Goal: Task Accomplishment & Management: Manage account settings

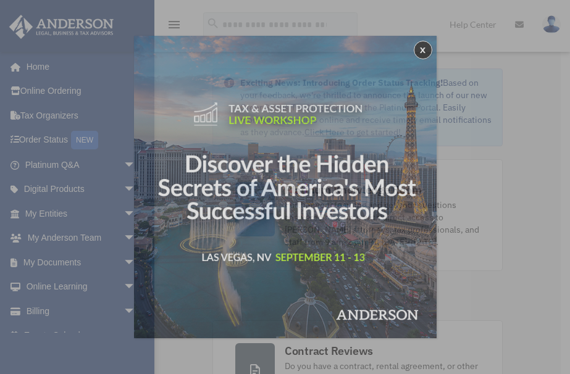
click at [125, 170] on div "x" at bounding box center [285, 187] width 570 height 374
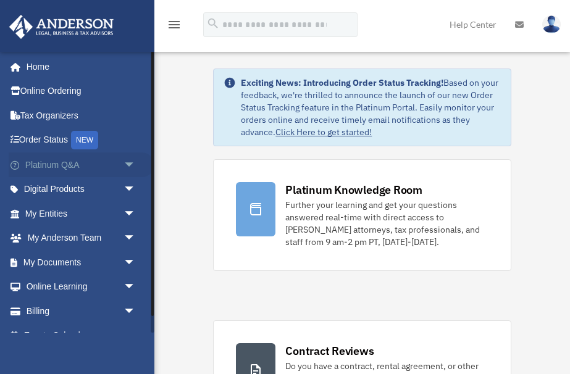
click at [134, 161] on span "arrow_drop_down" at bounding box center [136, 165] width 25 height 25
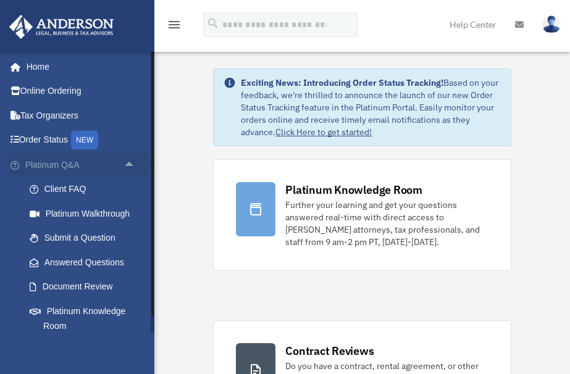
click at [134, 161] on span "arrow_drop_up" at bounding box center [136, 165] width 25 height 25
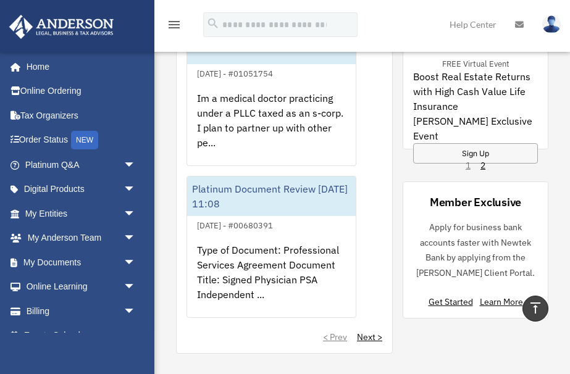
scroll to position [1225, 0]
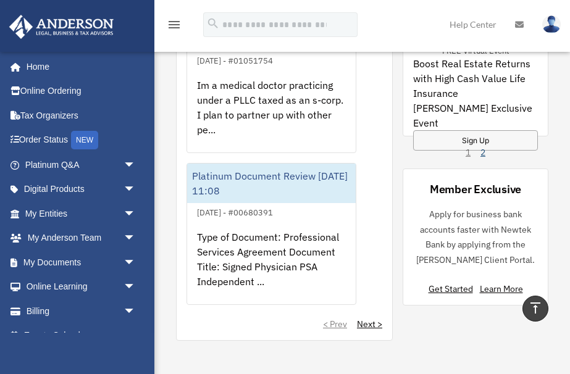
click at [481, 154] on link "2" at bounding box center [483, 152] width 5 height 12
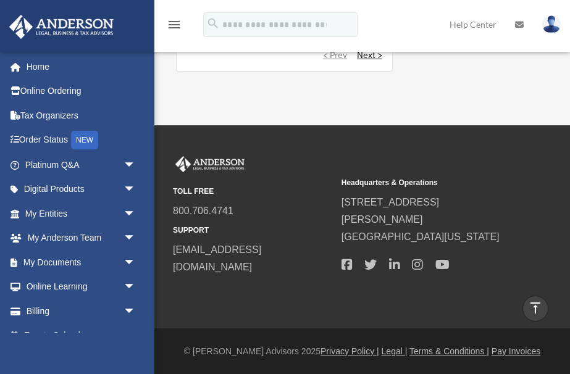
scroll to position [1500, 0]
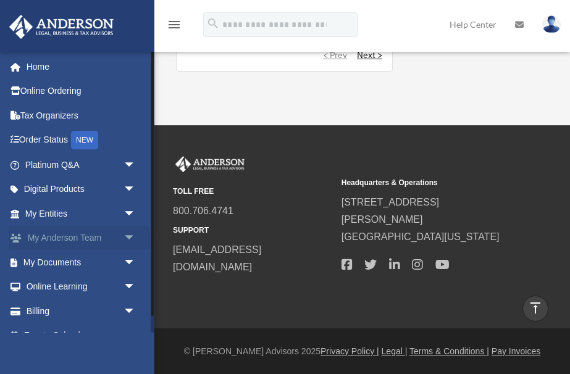
click at [126, 239] on span "arrow_drop_down" at bounding box center [136, 238] width 25 height 25
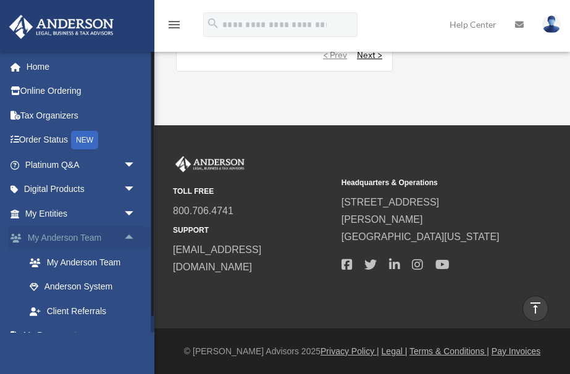
click at [126, 239] on span "arrow_drop_up" at bounding box center [136, 238] width 25 height 25
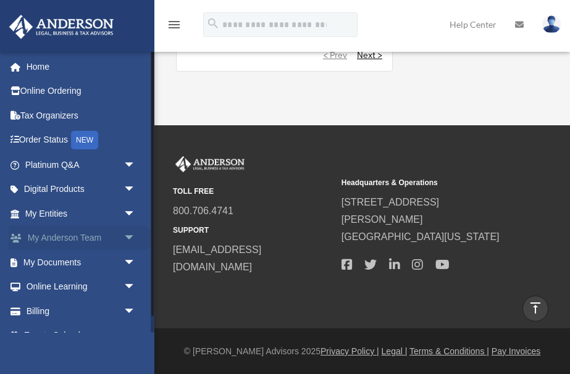
click at [126, 239] on span "arrow_drop_down" at bounding box center [136, 238] width 25 height 25
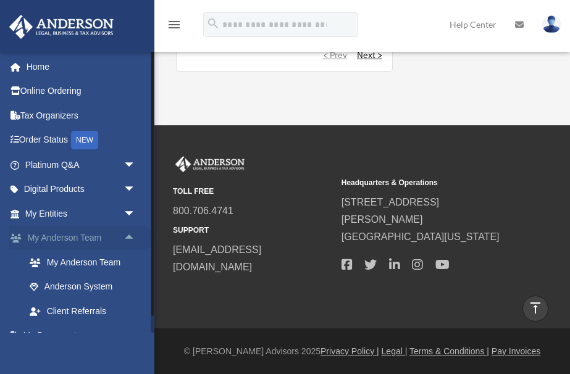
click at [126, 239] on span "arrow_drop_up" at bounding box center [136, 238] width 25 height 25
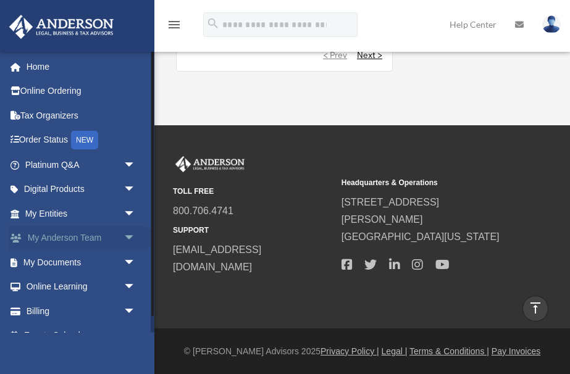
click at [126, 239] on span "arrow_drop_down" at bounding box center [136, 238] width 25 height 25
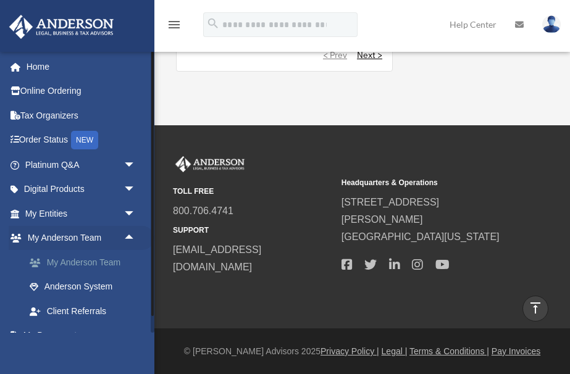
click at [103, 264] on link "My Anderson Team" at bounding box center [85, 262] width 137 height 25
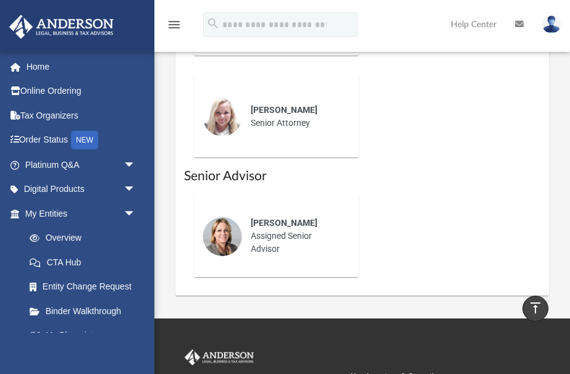
scroll to position [962, 0]
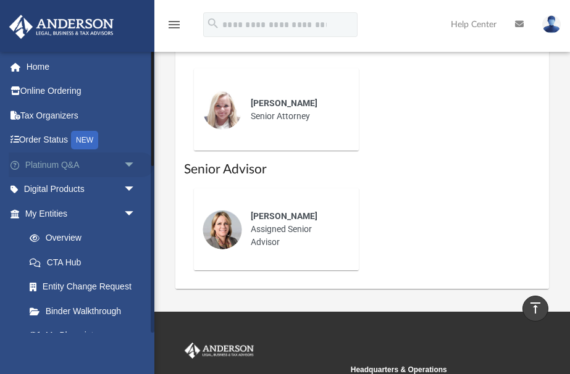
click at [124, 169] on span "arrow_drop_down" at bounding box center [136, 165] width 25 height 25
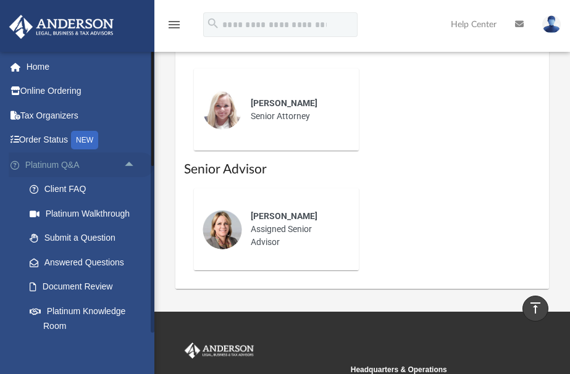
click at [132, 166] on span "arrow_drop_up" at bounding box center [136, 165] width 25 height 25
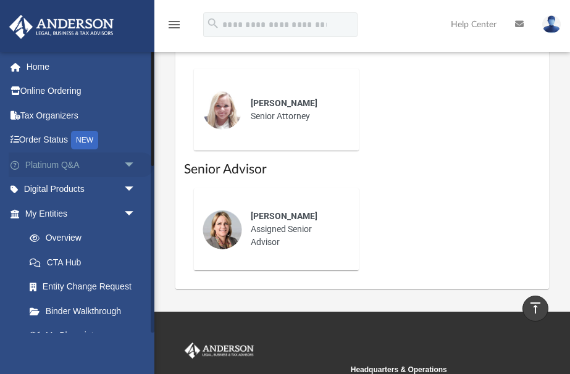
click at [132, 166] on span "arrow_drop_down" at bounding box center [136, 165] width 25 height 25
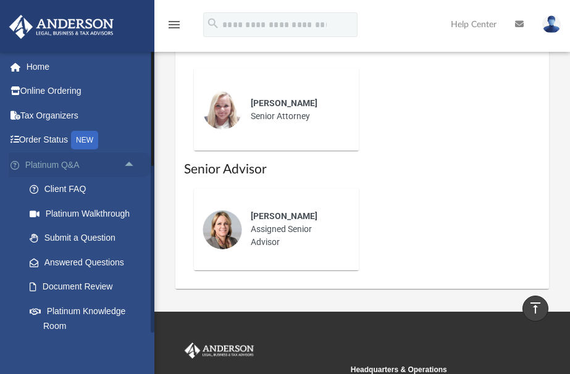
click at [132, 166] on span "arrow_drop_up" at bounding box center [136, 165] width 25 height 25
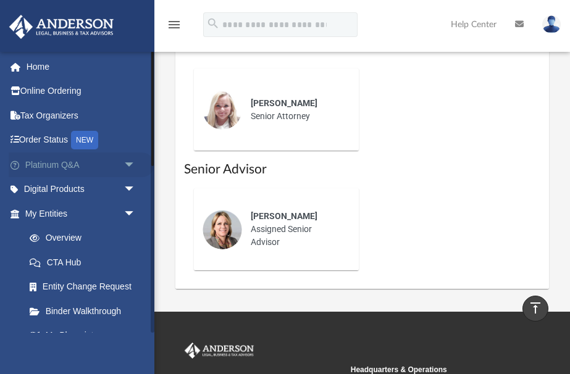
click at [132, 166] on span "arrow_drop_down" at bounding box center [136, 165] width 25 height 25
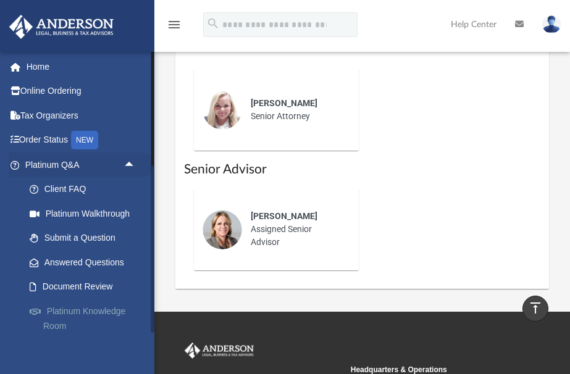
click at [99, 316] on link "Platinum Knowledge Room" at bounding box center [85, 319] width 137 height 40
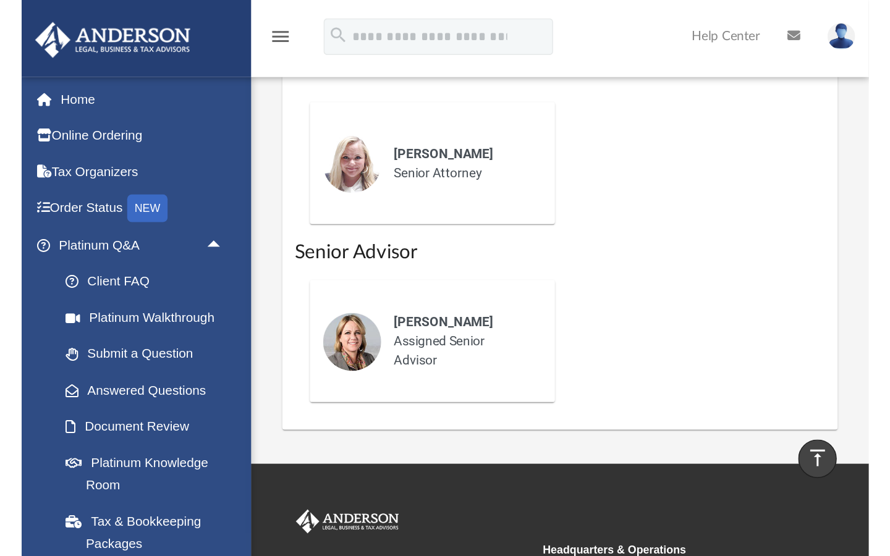
scroll to position [657, 0]
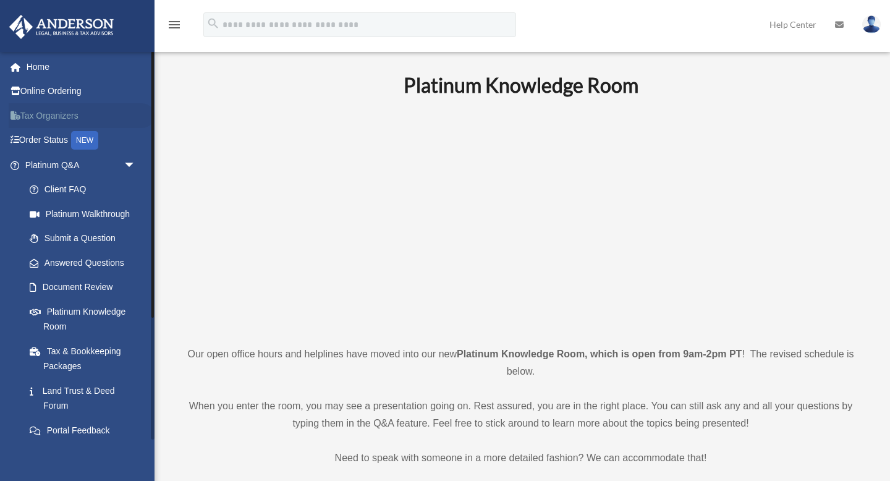
click at [51, 124] on link "Tax Organizers" at bounding box center [82, 115] width 146 height 25
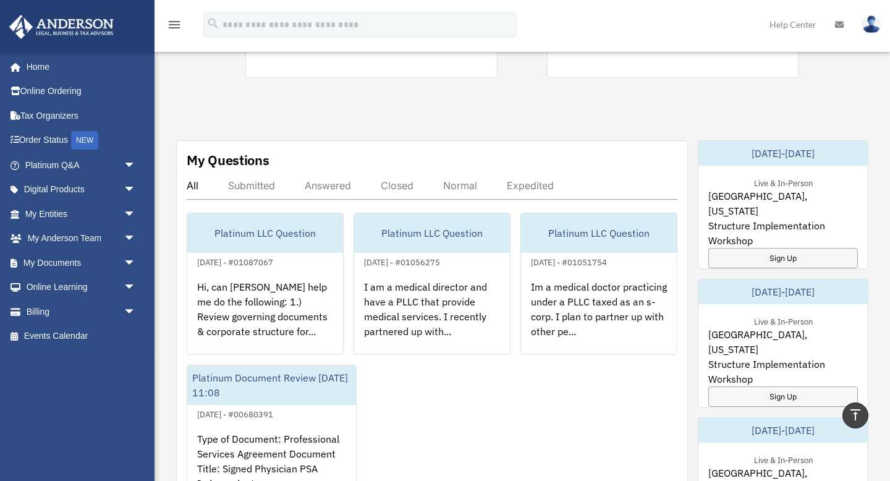
scroll to position [389, 0]
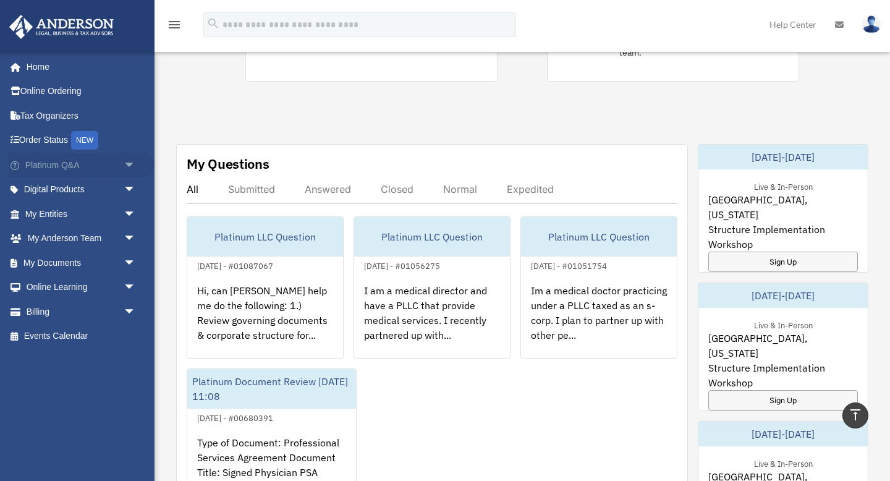
click at [137, 166] on span "arrow_drop_down" at bounding box center [136, 165] width 25 height 25
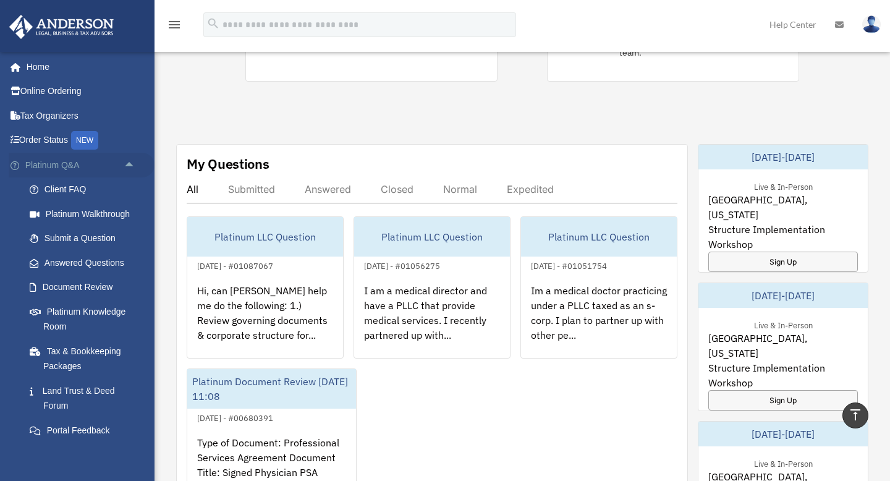
click at [137, 166] on span "arrow_drop_up" at bounding box center [136, 165] width 25 height 25
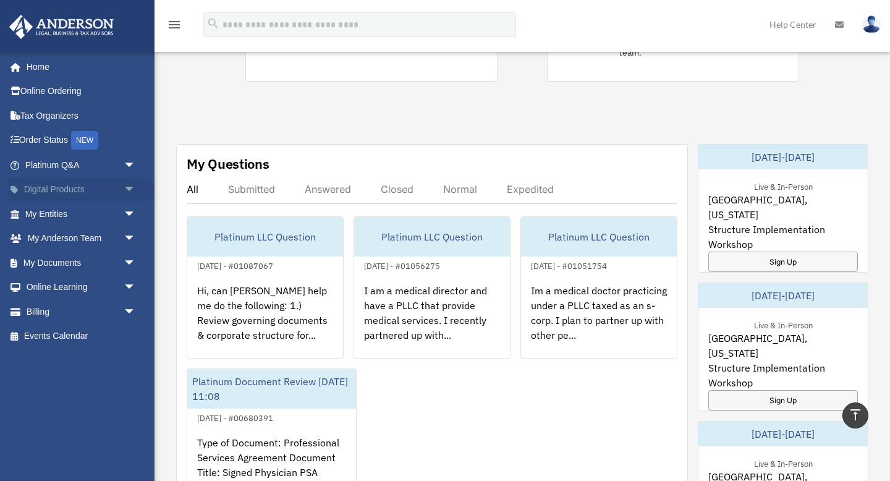
click at [129, 192] on span "arrow_drop_down" at bounding box center [136, 189] width 25 height 25
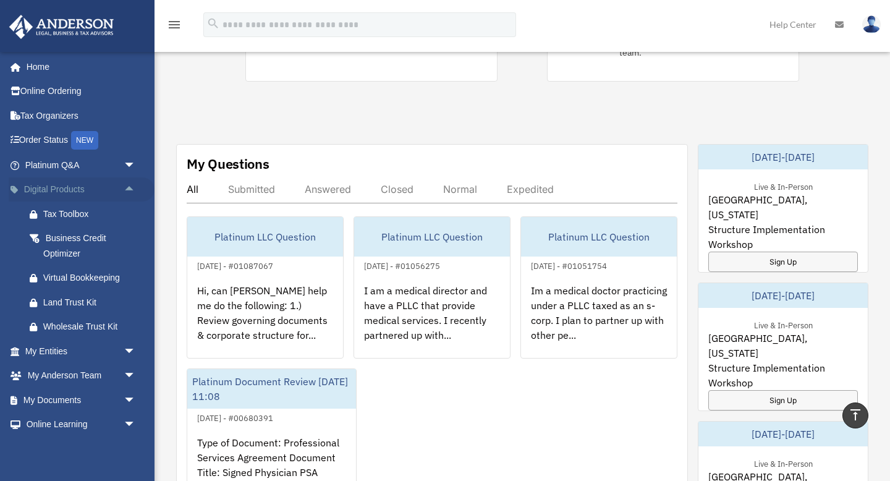
click at [129, 192] on span "arrow_drop_up" at bounding box center [136, 189] width 25 height 25
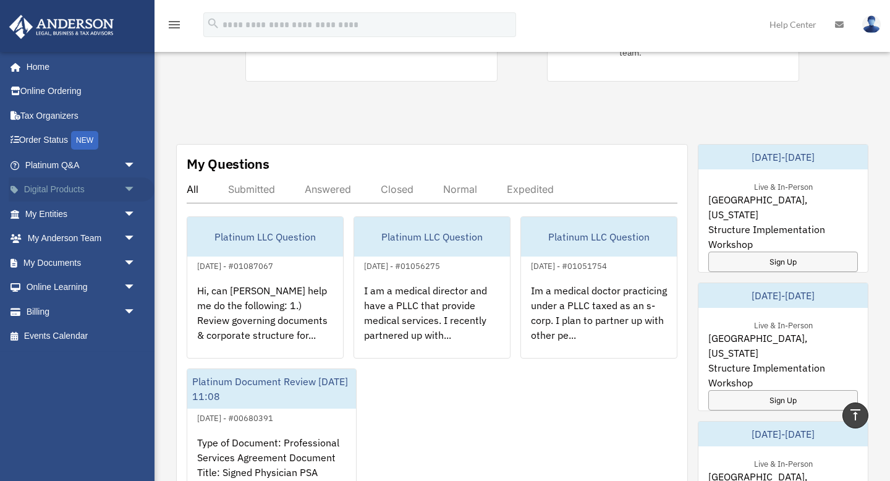
click at [129, 192] on span "arrow_drop_down" at bounding box center [136, 189] width 25 height 25
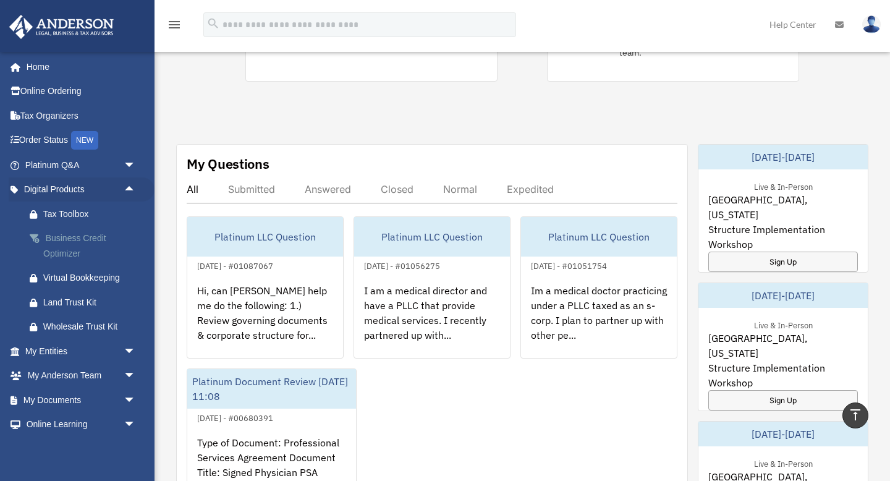
click at [88, 234] on div "Business Credit Optimizer" at bounding box center [91, 246] width 96 height 30
click at [69, 240] on div "Business Credit Optimizer" at bounding box center [91, 246] width 96 height 30
click at [71, 250] on div "Business Credit Optimizer" at bounding box center [91, 246] width 96 height 30
click at [126, 188] on span "arrow_drop_up" at bounding box center [136, 189] width 25 height 25
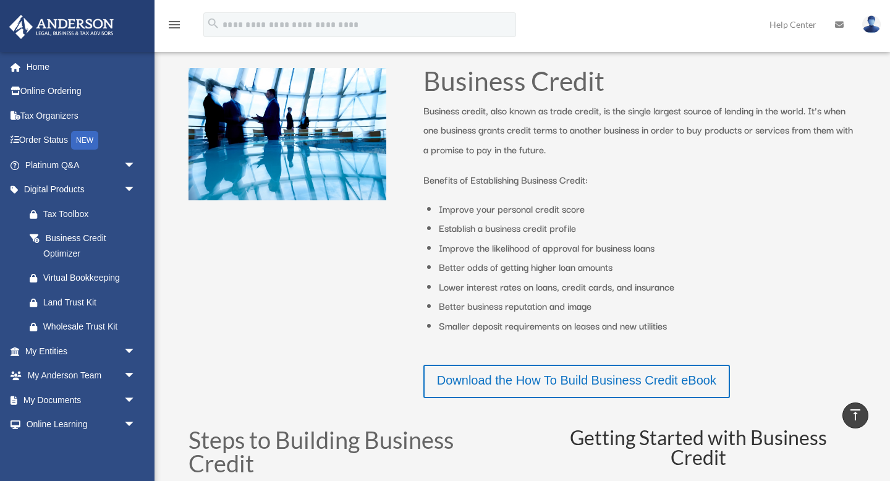
scroll to position [216, 0]
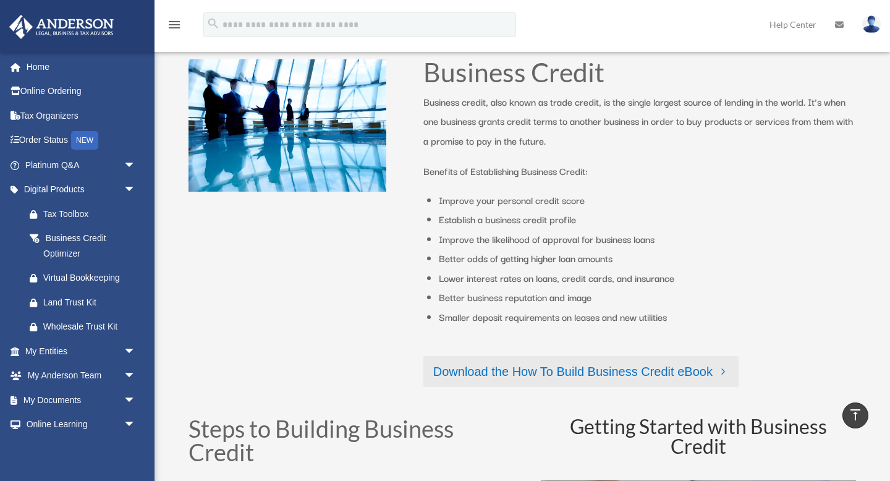
click at [544, 370] on link "Download the How To Build Business Credit eBook" at bounding box center [580, 371] width 315 height 31
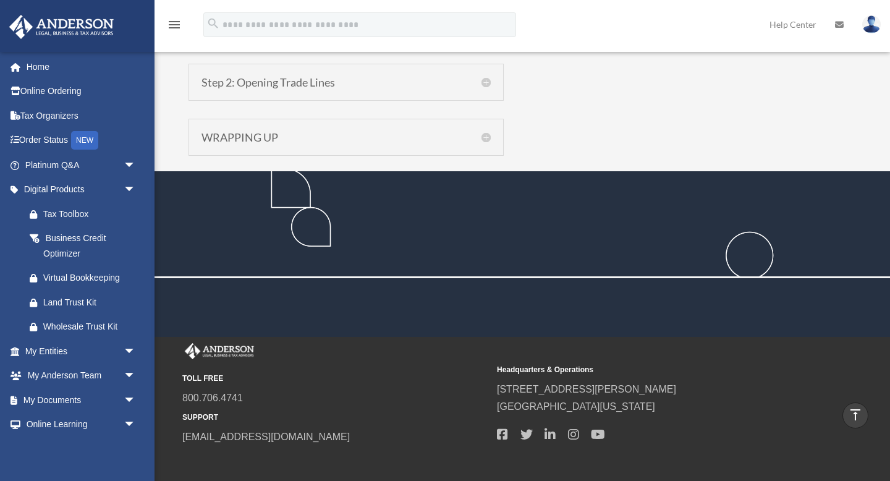
scroll to position [1415, 0]
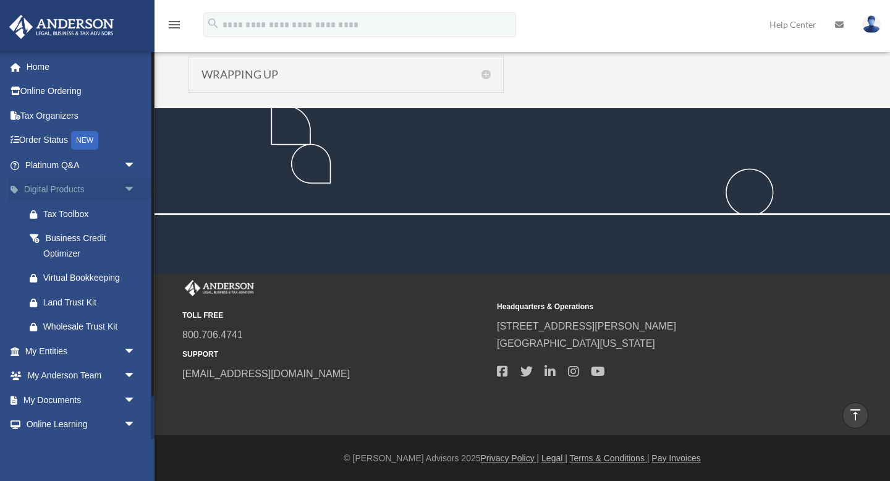
click at [132, 185] on span "arrow_drop_down" at bounding box center [136, 189] width 25 height 25
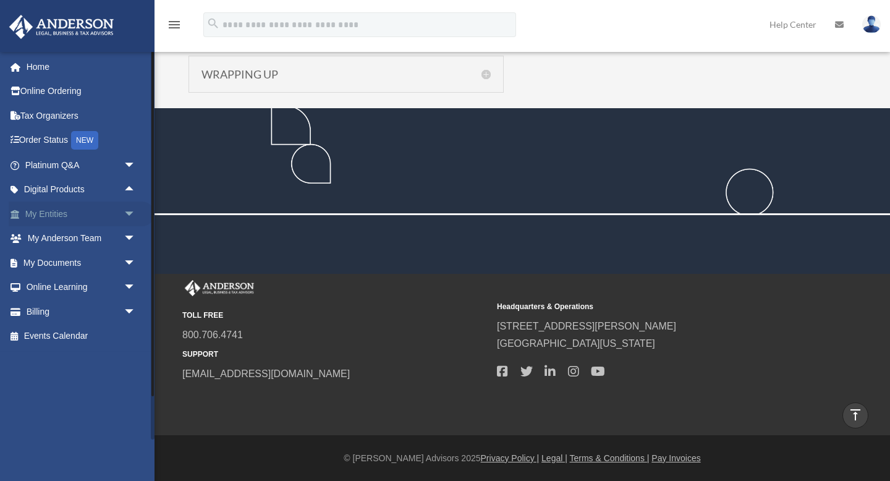
click at [130, 209] on span "arrow_drop_down" at bounding box center [136, 213] width 25 height 25
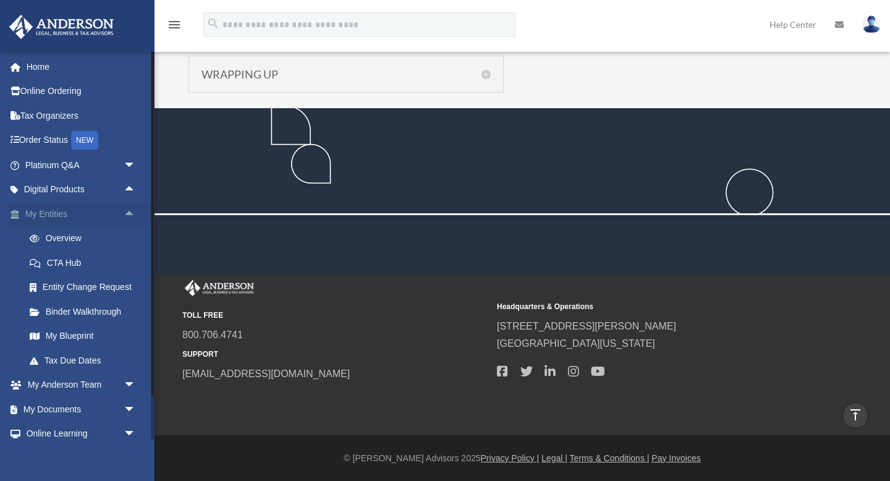
click at [133, 211] on span "arrow_drop_up" at bounding box center [136, 213] width 25 height 25
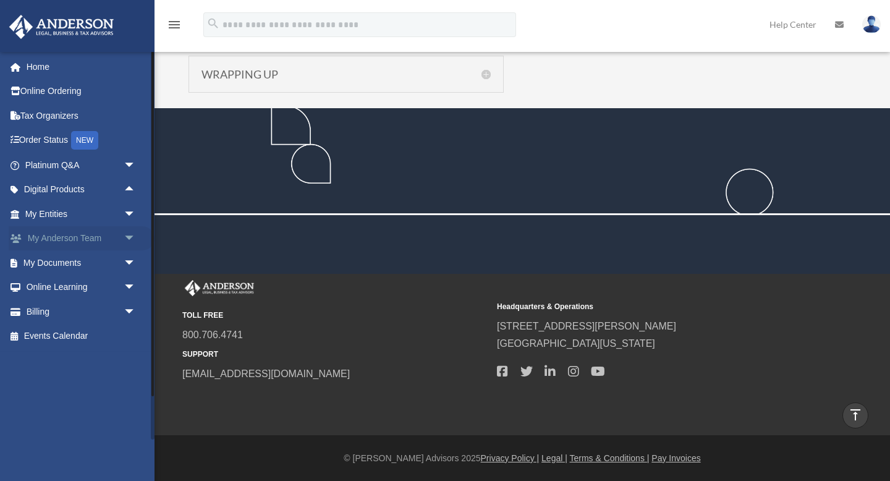
click at [132, 239] on span "arrow_drop_down" at bounding box center [136, 238] width 25 height 25
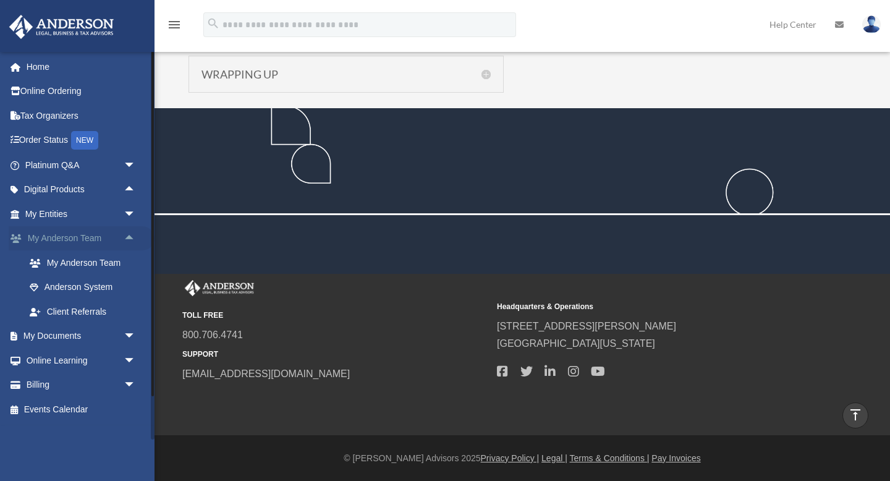
click at [132, 238] on span "arrow_drop_up" at bounding box center [136, 238] width 25 height 25
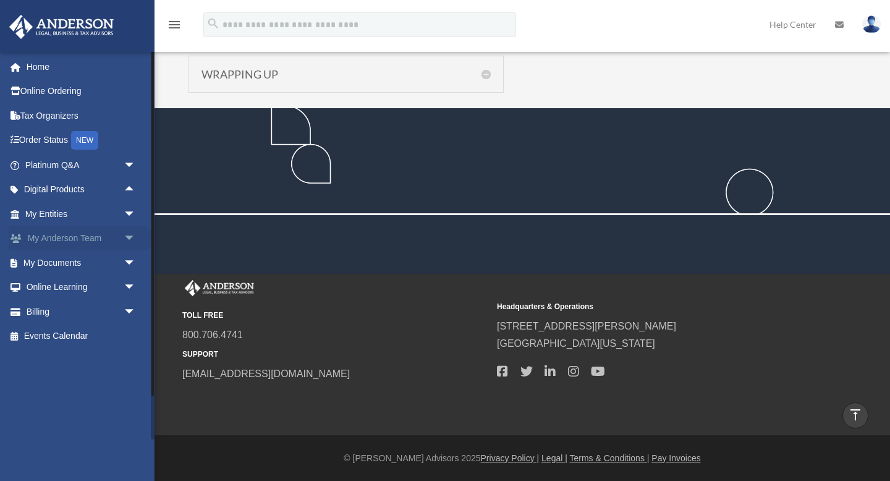
click at [132, 238] on span "arrow_drop_down" at bounding box center [136, 238] width 25 height 25
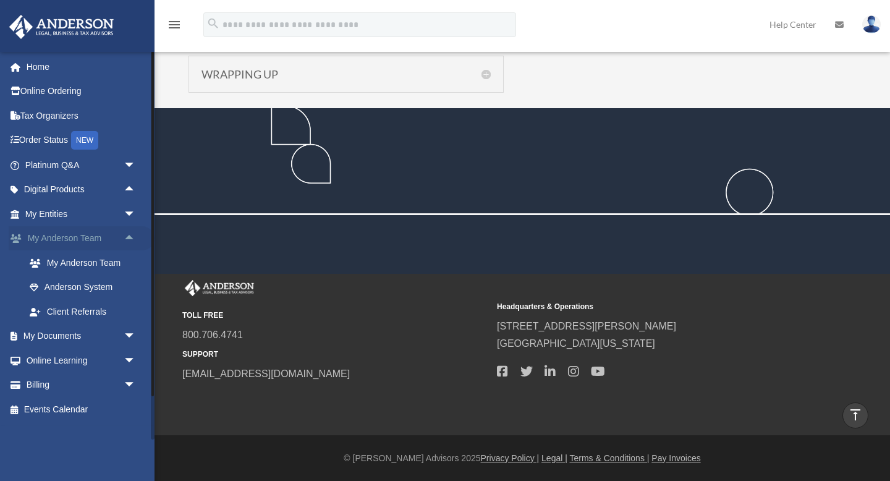
click at [132, 240] on span "arrow_drop_up" at bounding box center [136, 238] width 25 height 25
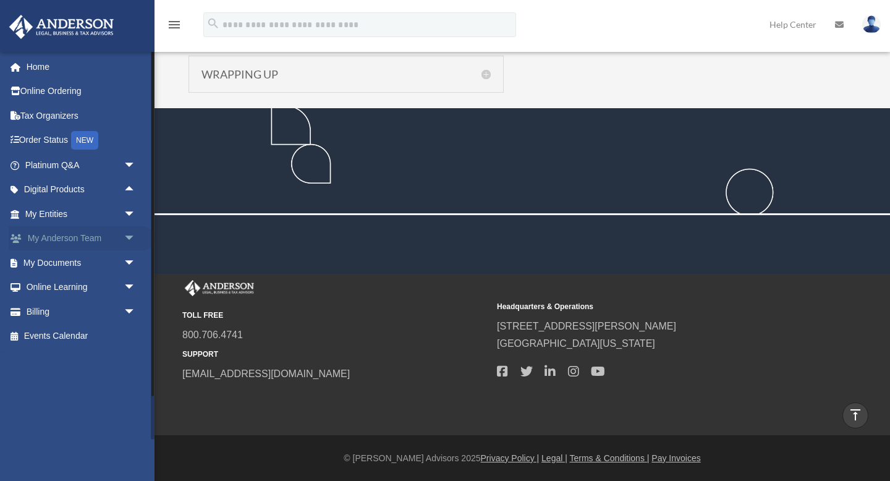
click at [132, 240] on span "arrow_drop_down" at bounding box center [136, 238] width 25 height 25
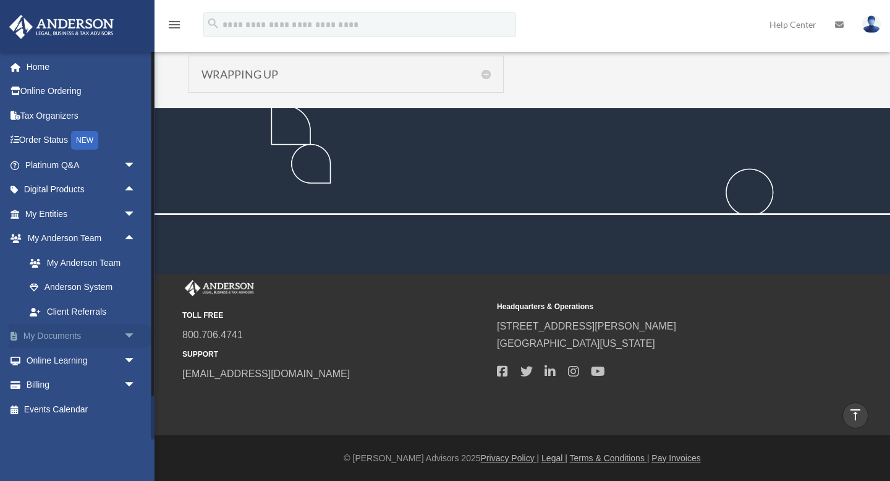
click at [133, 334] on span "arrow_drop_down" at bounding box center [136, 336] width 25 height 25
click at [133, 334] on span "arrow_drop_up" at bounding box center [136, 336] width 25 height 25
click at [133, 334] on span "arrow_drop_down" at bounding box center [136, 336] width 25 height 25
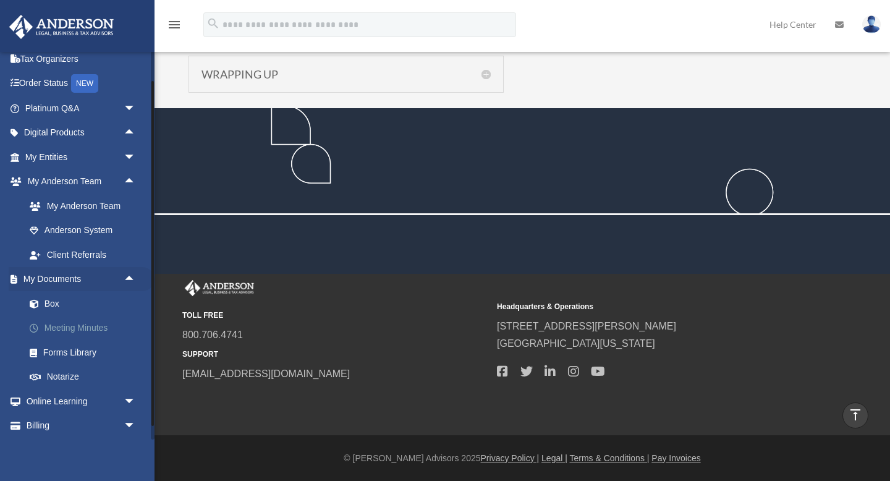
scroll to position [59, 0]
click at [132, 277] on span "arrow_drop_up" at bounding box center [136, 277] width 25 height 25
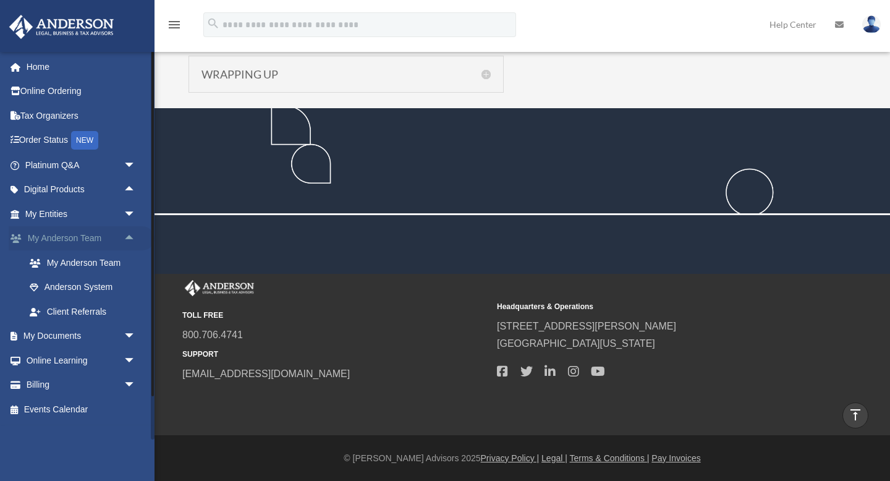
click at [132, 235] on span "arrow_drop_up" at bounding box center [136, 238] width 25 height 25
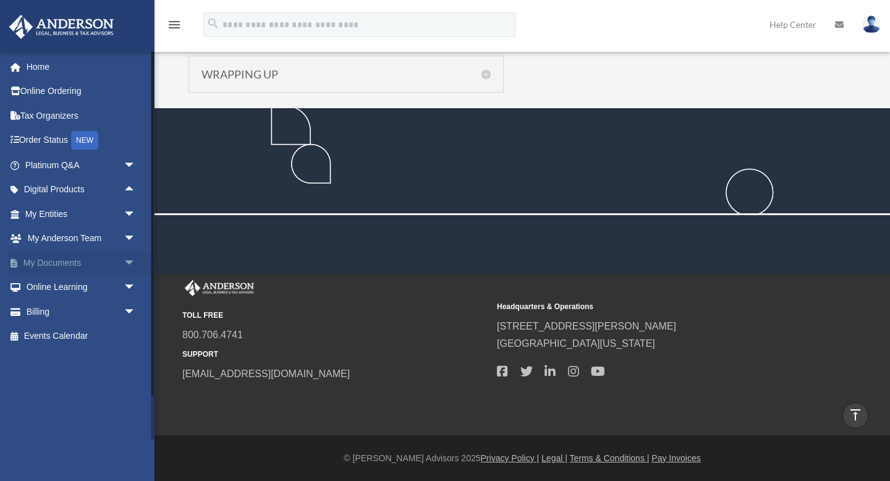
click at [133, 266] on span "arrow_drop_down" at bounding box center [136, 262] width 25 height 25
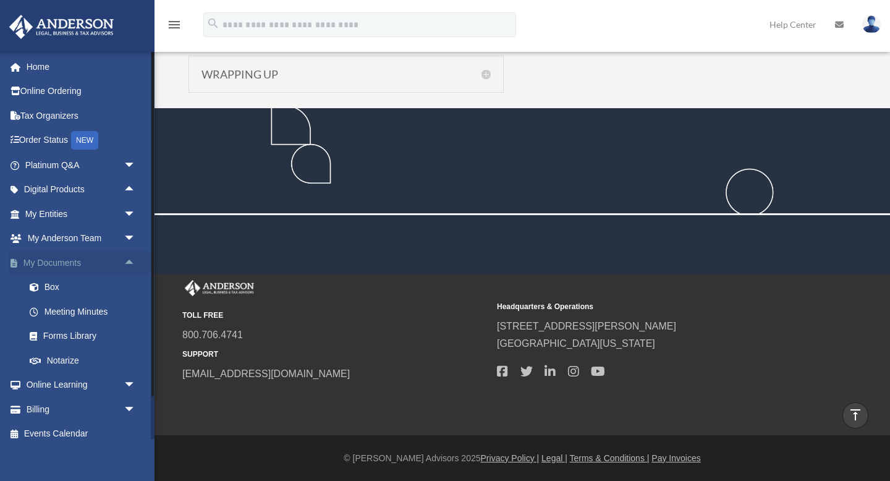
click at [133, 266] on span "arrow_drop_up" at bounding box center [136, 262] width 25 height 25
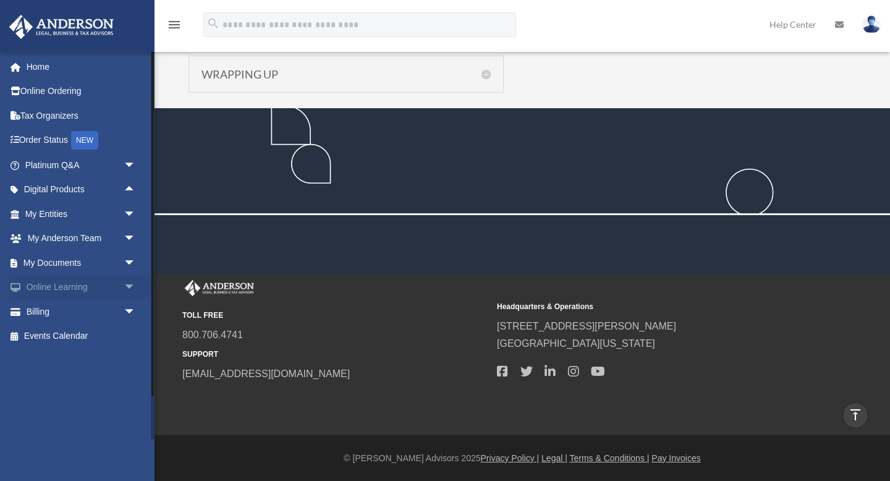
click at [133, 294] on span "arrow_drop_down" at bounding box center [136, 287] width 25 height 25
click at [132, 294] on span "arrow_drop_up" at bounding box center [136, 287] width 25 height 25
click at [130, 310] on span "arrow_drop_down" at bounding box center [136, 311] width 25 height 25
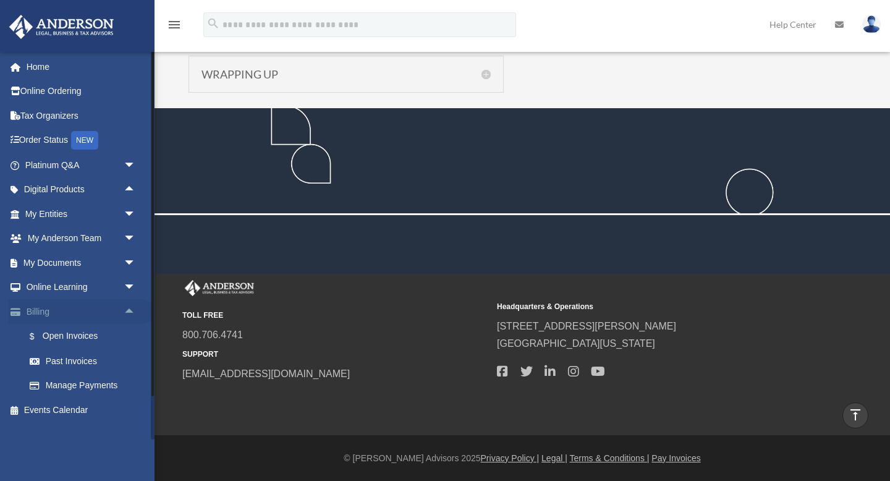
click at [130, 310] on span "arrow_drop_up" at bounding box center [136, 311] width 25 height 25
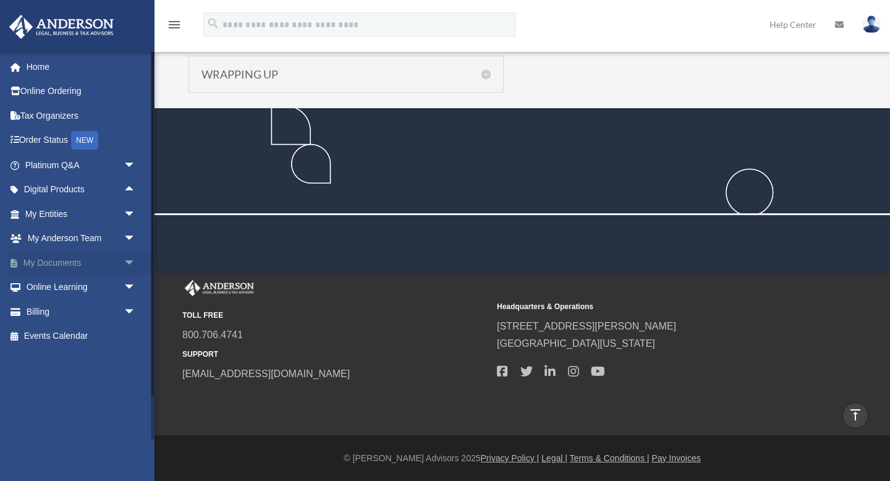
click at [130, 272] on span "arrow_drop_down" at bounding box center [136, 262] width 25 height 25
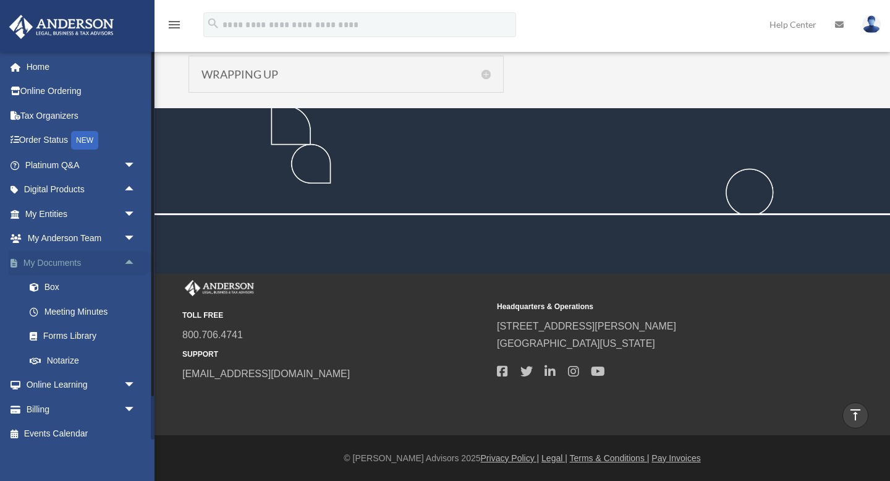
click at [130, 256] on span "arrow_drop_up" at bounding box center [136, 262] width 25 height 25
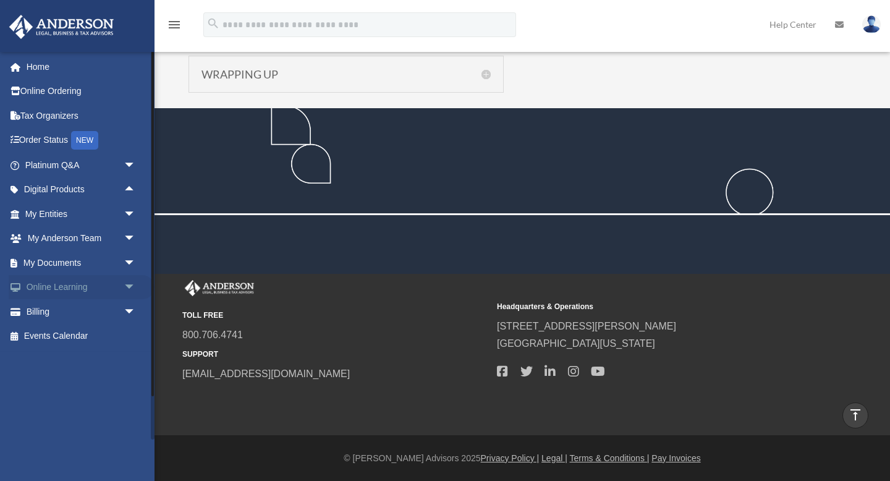
click at [129, 288] on span "arrow_drop_down" at bounding box center [136, 287] width 25 height 25
click at [129, 288] on span "arrow_drop_up" at bounding box center [136, 287] width 25 height 25
click at [129, 288] on span "arrow_drop_down" at bounding box center [136, 287] width 25 height 25
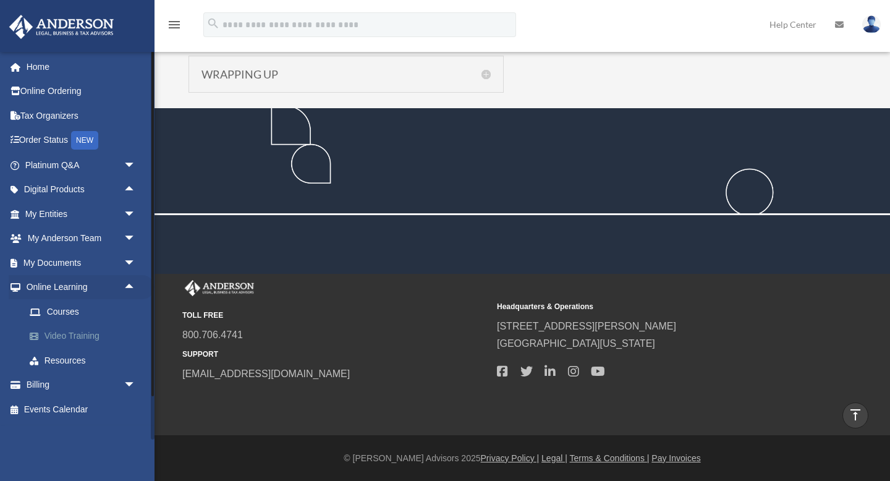
click at [71, 342] on link "Video Training" at bounding box center [85, 336] width 137 height 25
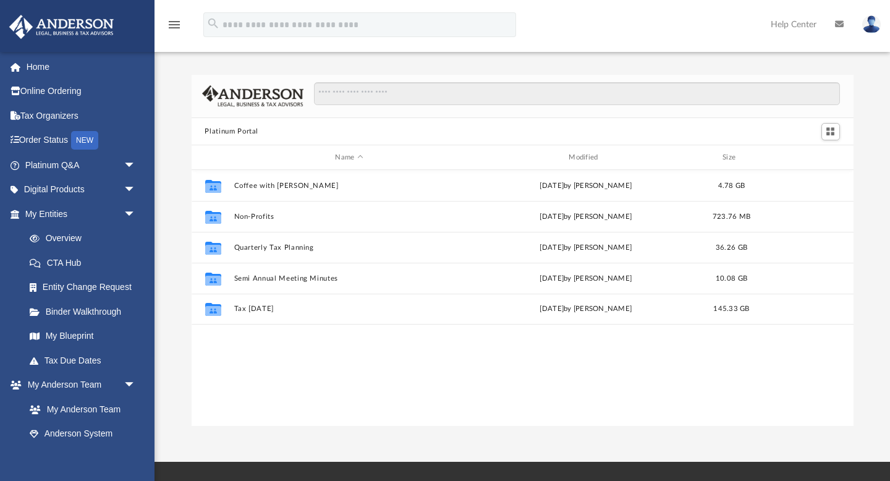
scroll to position [281, 662]
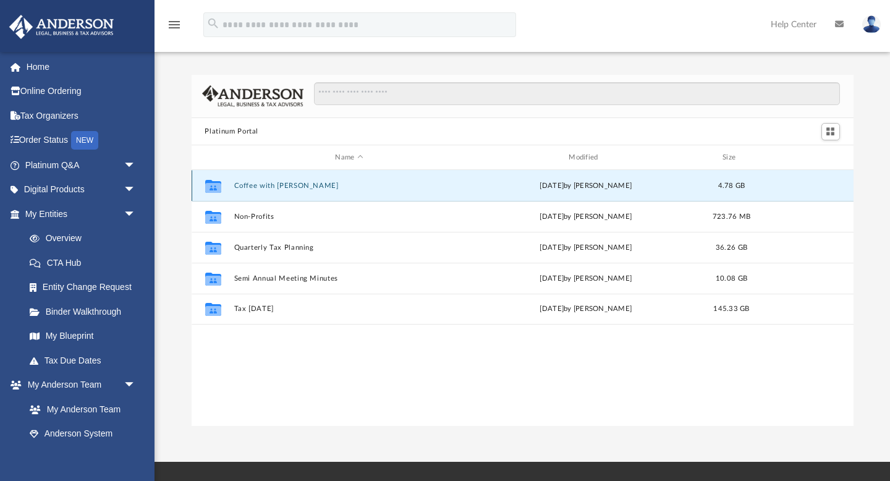
click at [260, 186] on button "Coffee with [PERSON_NAME]" at bounding box center [349, 186] width 231 height 8
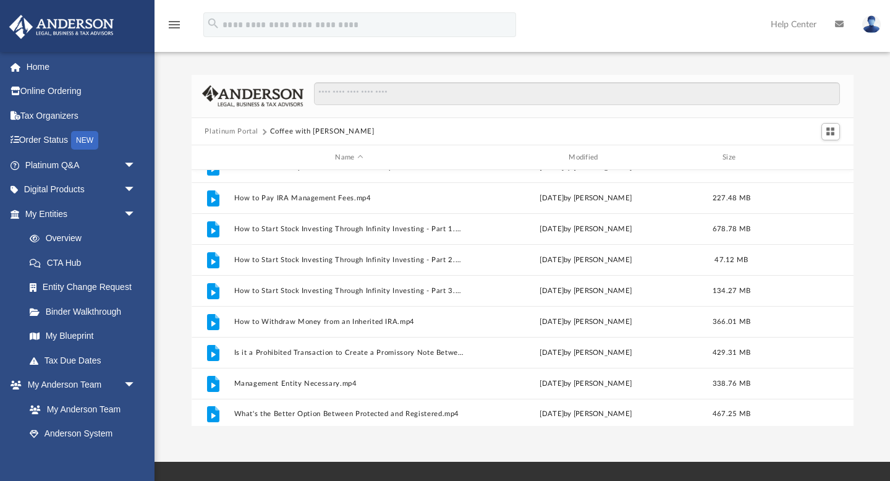
scroll to position [238, 0]
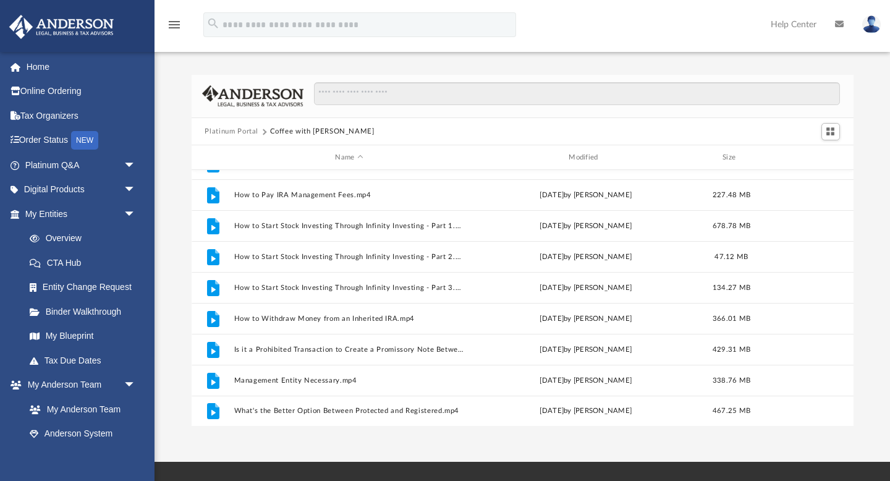
click at [246, 132] on button "Platinum Portal" at bounding box center [232, 131] width 54 height 11
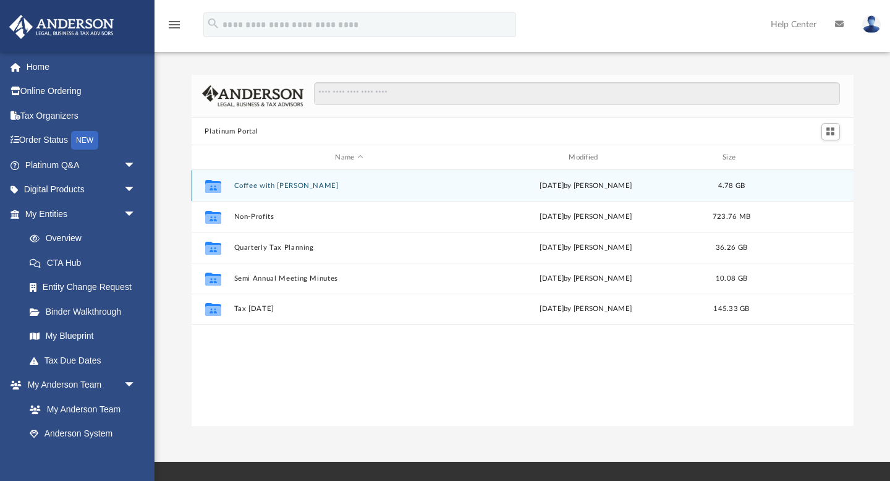
scroll to position [0, 0]
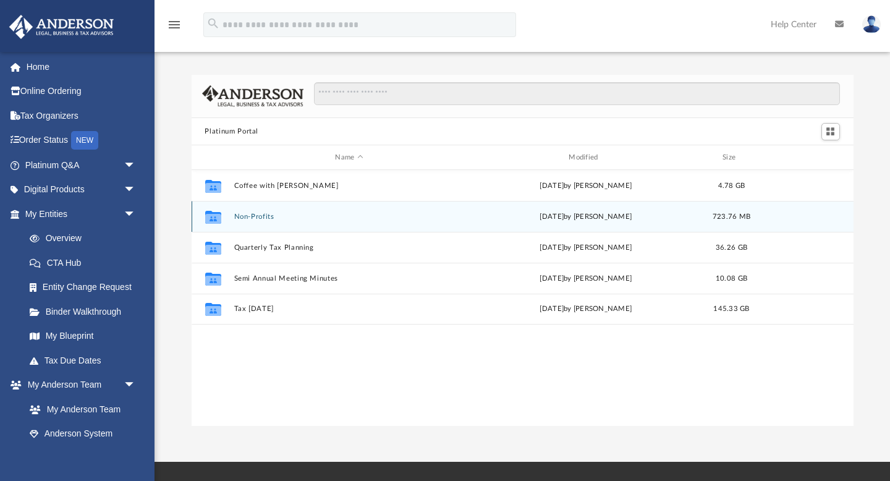
click at [264, 220] on div "Collaborated Folder Non-Profits [DATE] by [PERSON_NAME] 723.76 MB" at bounding box center [523, 216] width 662 height 31
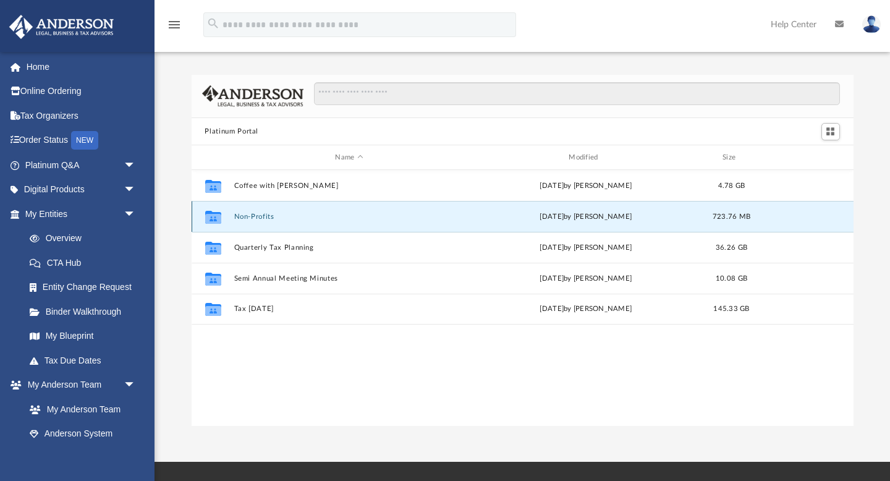
click at [263, 215] on button "Non-Profits" at bounding box center [349, 217] width 231 height 8
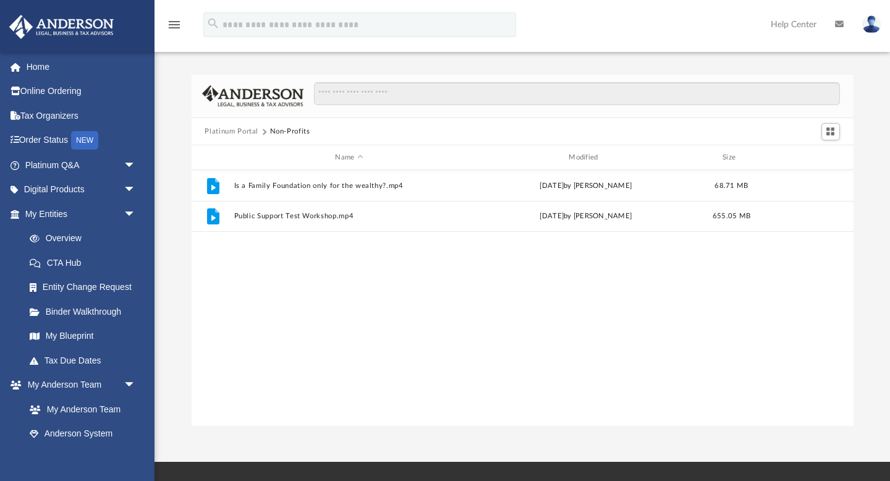
click at [260, 130] on span "Platinum Portal" at bounding box center [237, 131] width 65 height 11
click at [244, 130] on button "Platinum Portal" at bounding box center [232, 131] width 54 height 11
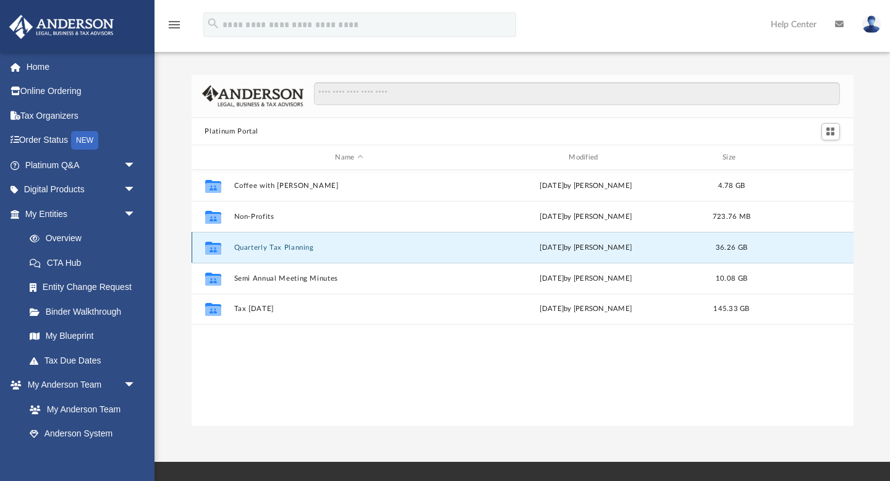
click at [280, 250] on button "Quarterly Tax Planning" at bounding box center [349, 247] width 231 height 8
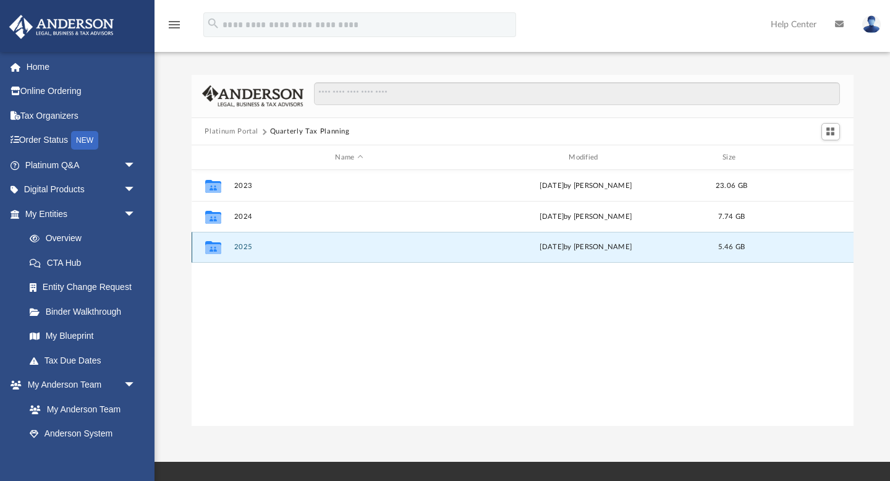
click at [243, 245] on button "2025" at bounding box center [349, 247] width 231 height 8
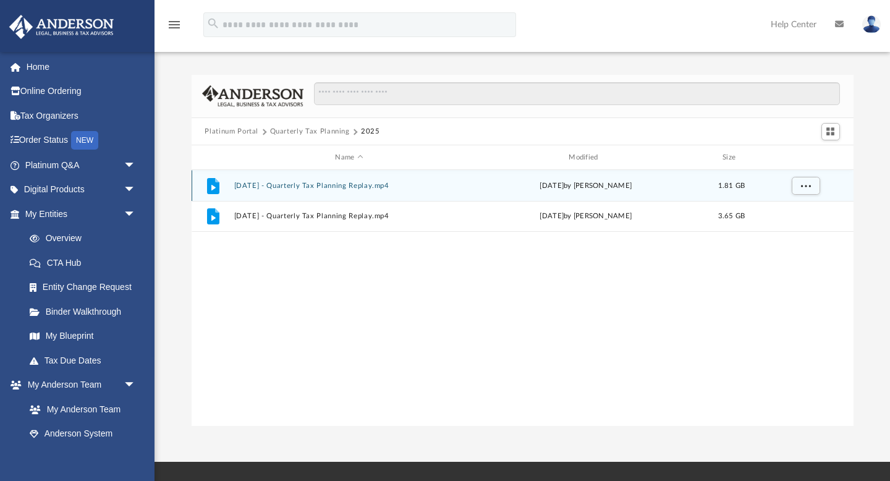
click at [260, 185] on button "July 18th, 2025 - Quarterly Tax Planning Replay.mp4" at bounding box center [349, 186] width 231 height 8
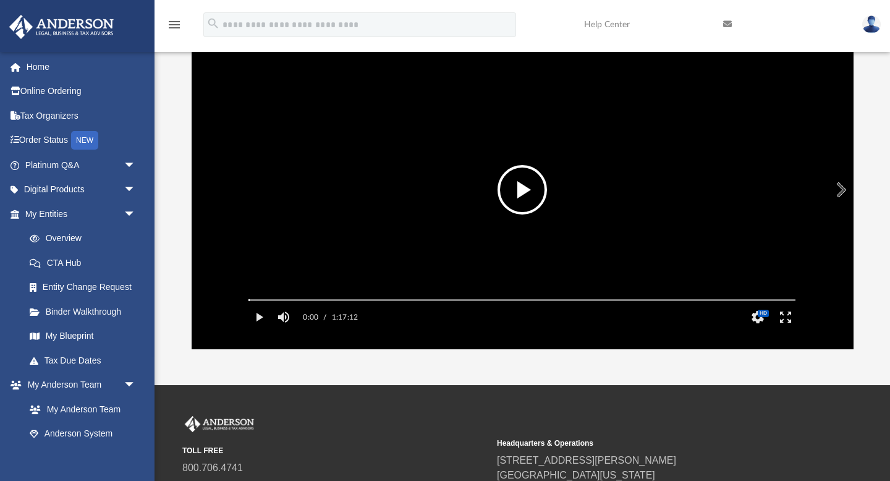
scroll to position [77, 0]
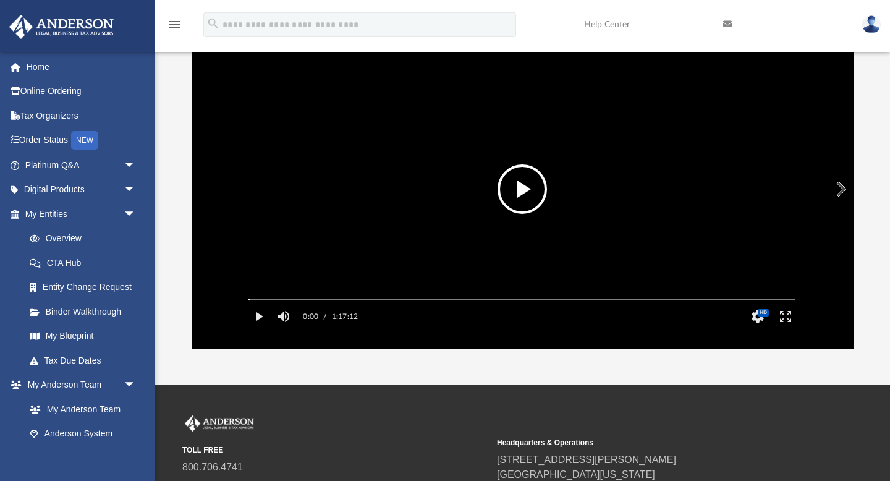
click at [528, 219] on video "File preview" at bounding box center [522, 190] width 567 height 284
click at [285, 329] on button "Mute" at bounding box center [284, 316] width 22 height 25
click at [753, 329] on button "HD" at bounding box center [758, 316] width 28 height 25
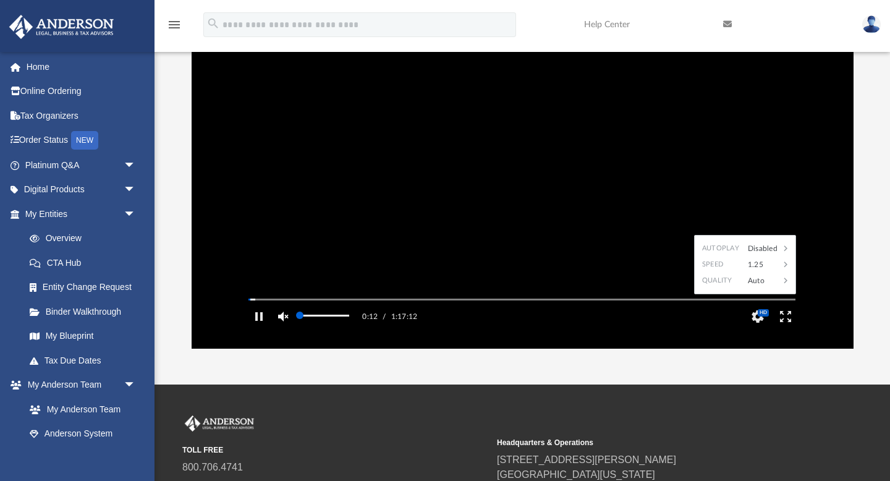
click at [279, 329] on button "Unmute" at bounding box center [284, 316] width 22 height 25
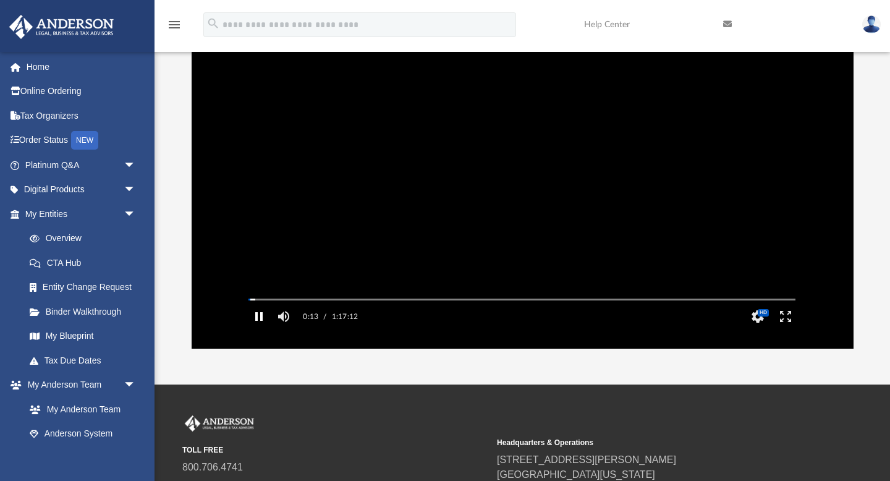
click at [258, 329] on button "Pause" at bounding box center [259, 316] width 28 height 25
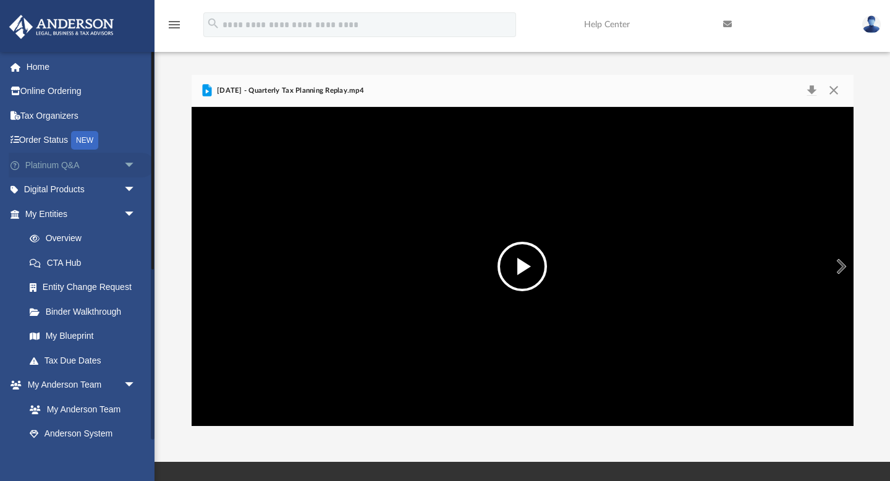
click at [131, 166] on span "arrow_drop_down" at bounding box center [136, 165] width 25 height 25
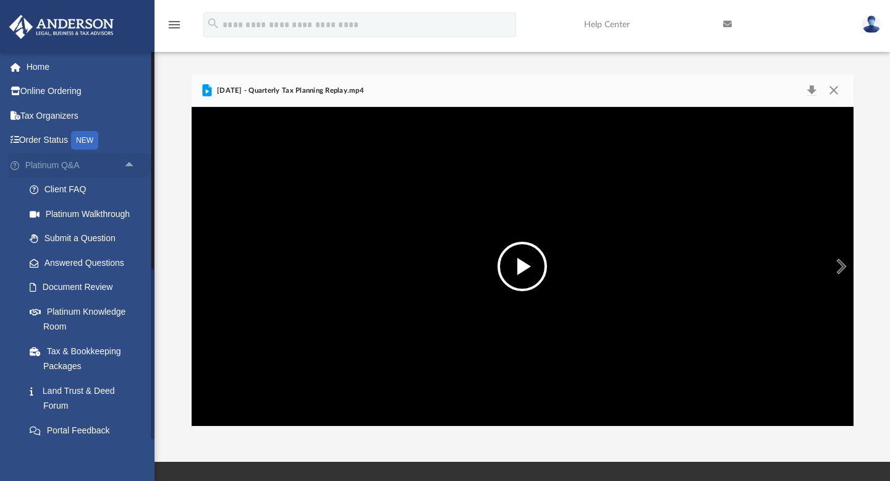
click at [107, 170] on link "Platinum Q&A arrow_drop_up" at bounding box center [82, 165] width 146 height 25
click at [129, 168] on span "arrow_drop_up" at bounding box center [136, 165] width 25 height 25
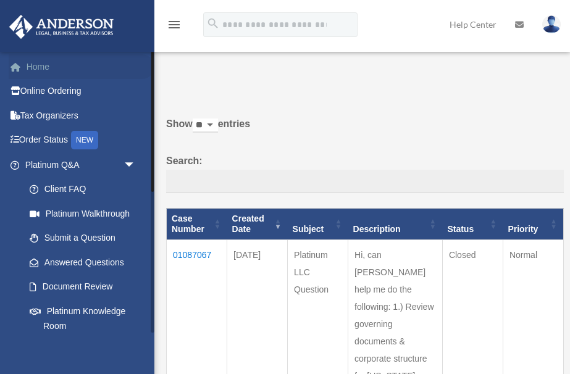
click at [38, 67] on link "Home" at bounding box center [82, 66] width 146 height 25
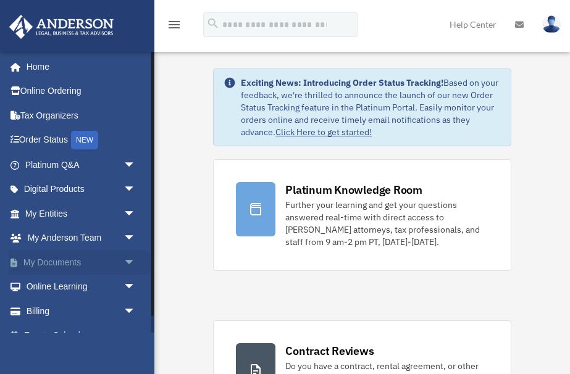
scroll to position [18, 0]
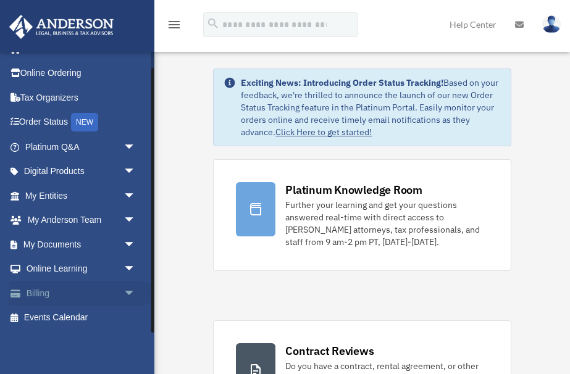
click at [130, 290] on span "arrow_drop_down" at bounding box center [136, 293] width 25 height 25
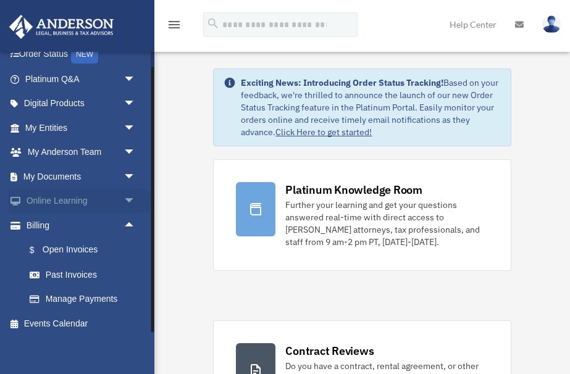
scroll to position [91, 0]
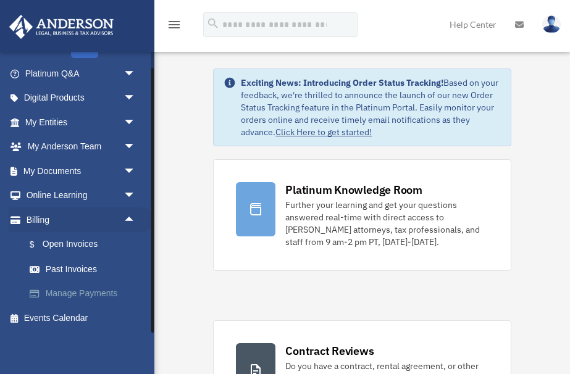
click at [75, 294] on link "Manage Payments" at bounding box center [85, 294] width 137 height 25
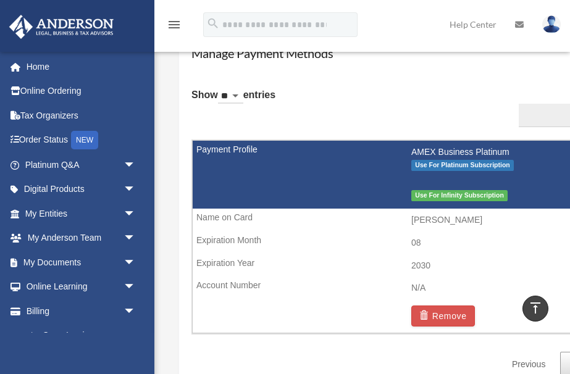
scroll to position [0, 25]
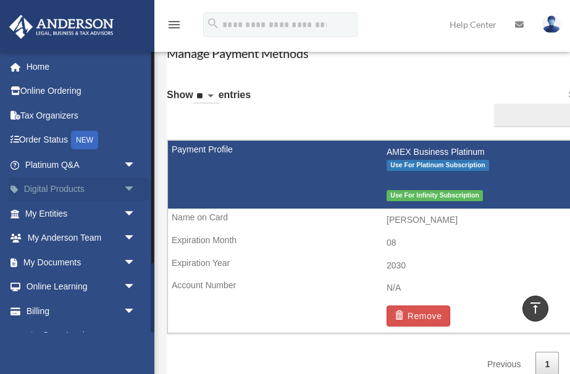
click at [133, 190] on span "arrow_drop_down" at bounding box center [136, 189] width 25 height 25
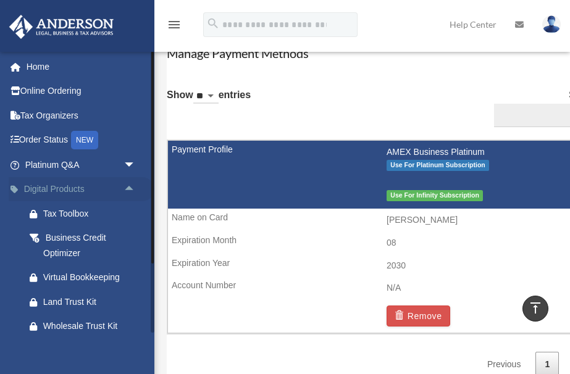
click at [133, 190] on span "arrow_drop_up" at bounding box center [136, 189] width 25 height 25
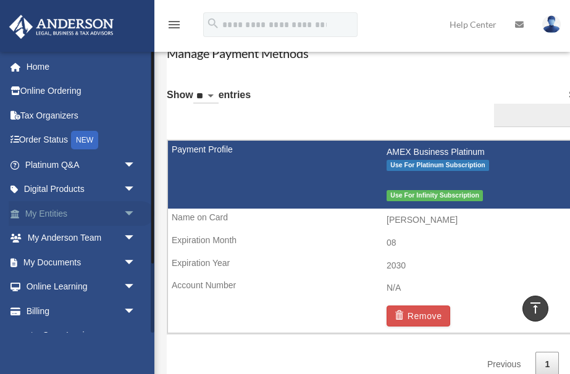
click at [131, 209] on span "arrow_drop_down" at bounding box center [136, 213] width 25 height 25
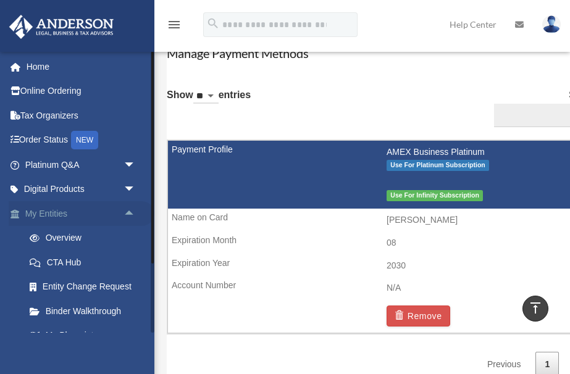
click at [131, 209] on span "arrow_drop_up" at bounding box center [136, 213] width 25 height 25
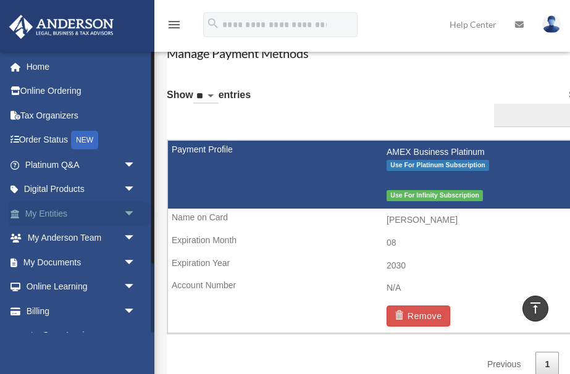
click at [131, 209] on span "arrow_drop_down" at bounding box center [136, 213] width 25 height 25
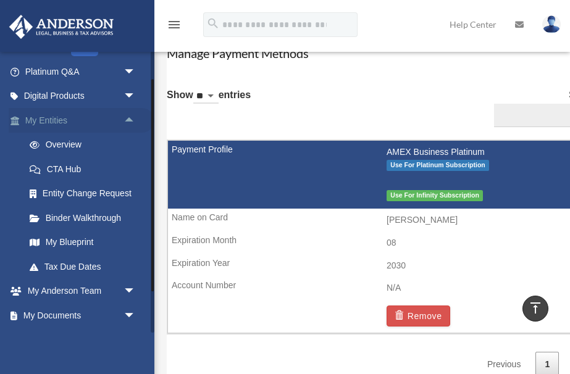
scroll to position [106, 0]
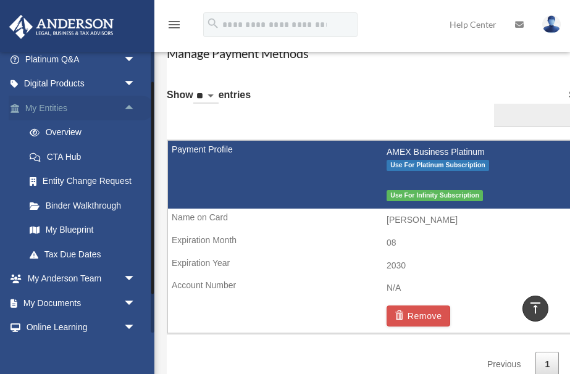
click at [137, 105] on span "arrow_drop_up" at bounding box center [136, 108] width 25 height 25
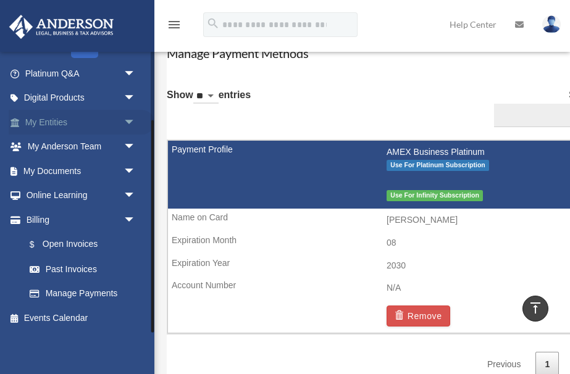
click at [127, 131] on span "arrow_drop_down" at bounding box center [136, 122] width 25 height 25
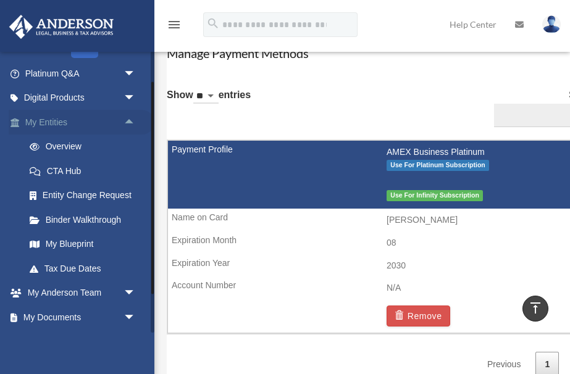
scroll to position [106, 0]
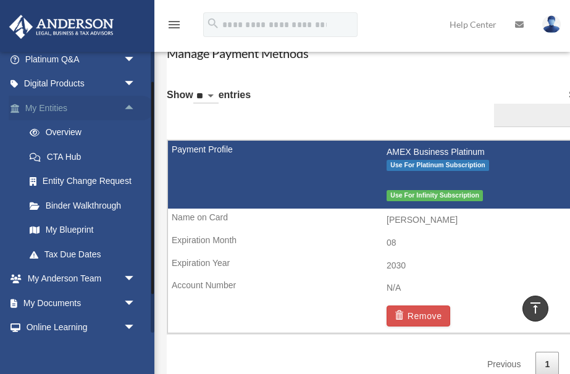
click at [131, 108] on span "arrow_drop_up" at bounding box center [136, 108] width 25 height 25
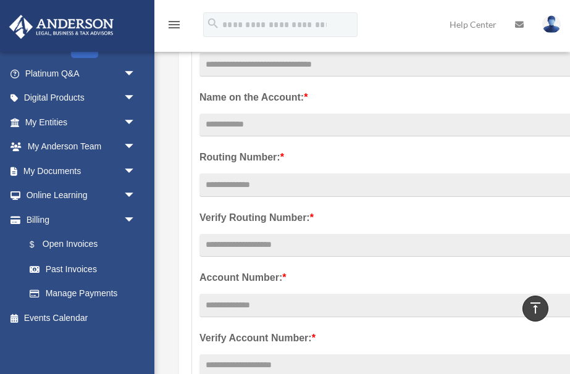
scroll to position [148, 0]
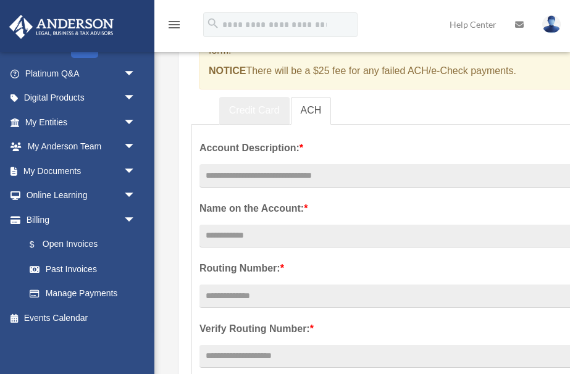
click at [256, 111] on link "Credit Card" at bounding box center [254, 111] width 70 height 28
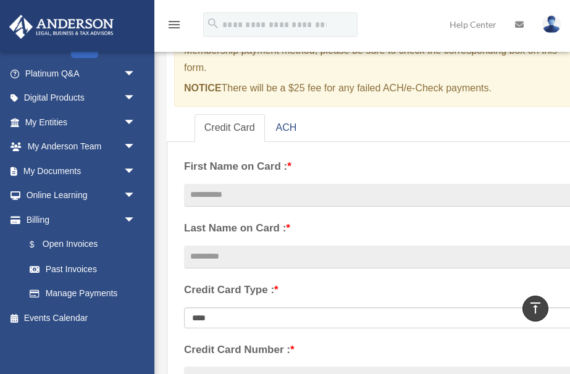
scroll to position [117, 0]
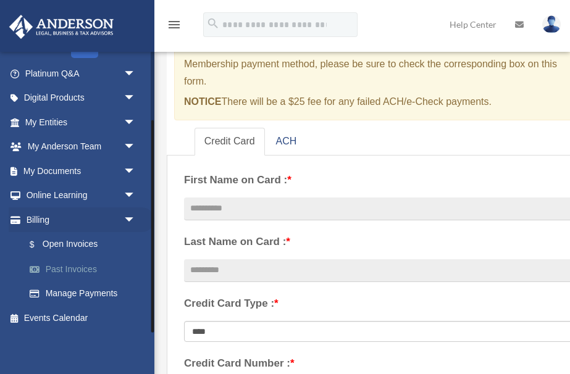
click at [75, 268] on link "Past Invoices" at bounding box center [85, 269] width 137 height 25
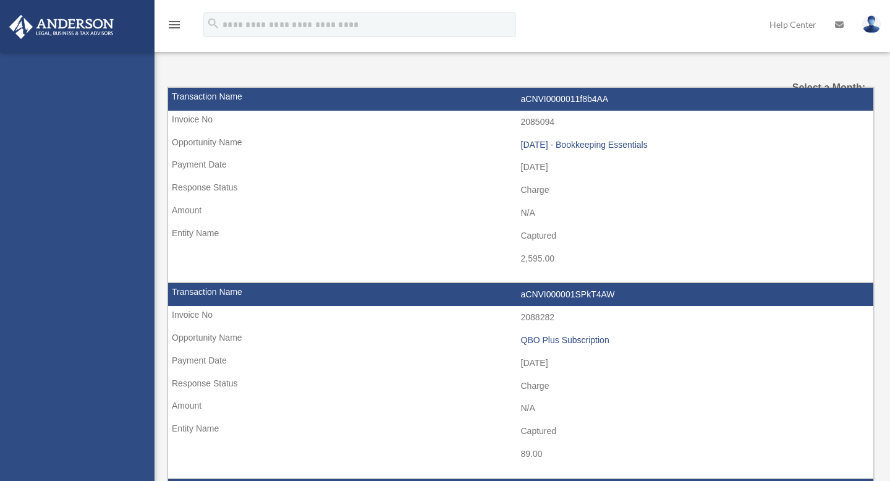
select select
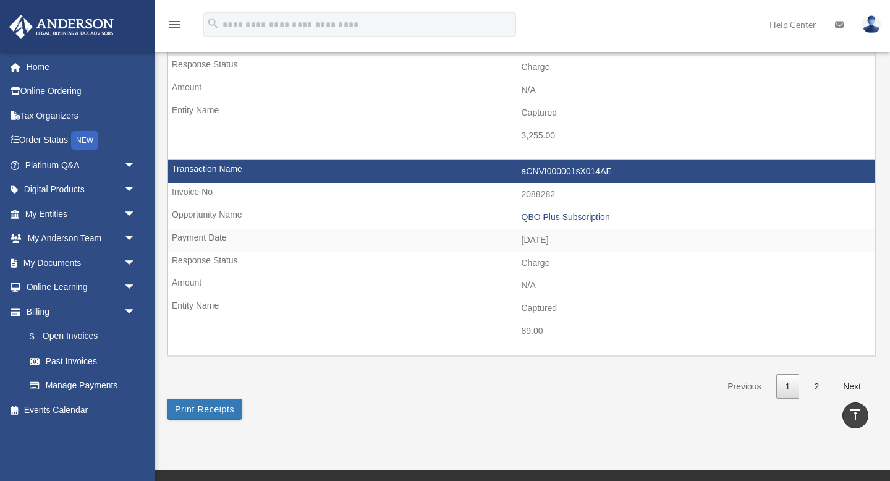
scroll to position [1969, 0]
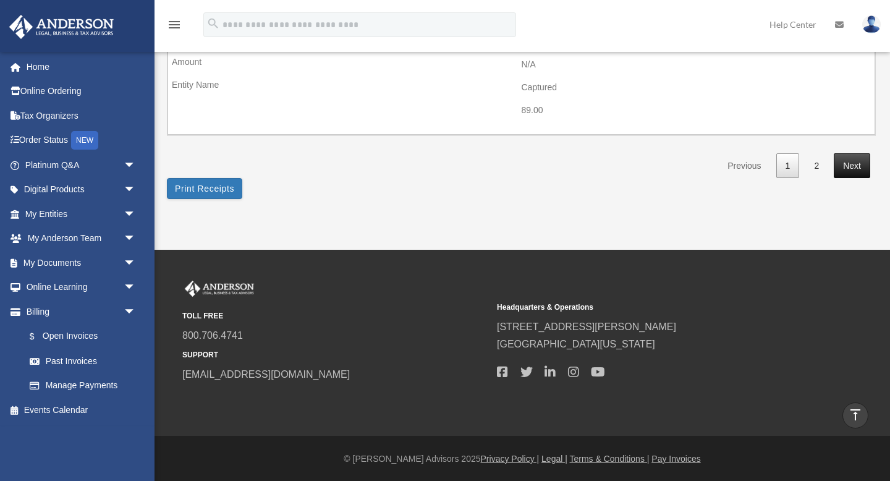
click at [842, 166] on link "Next" at bounding box center [852, 165] width 36 height 25
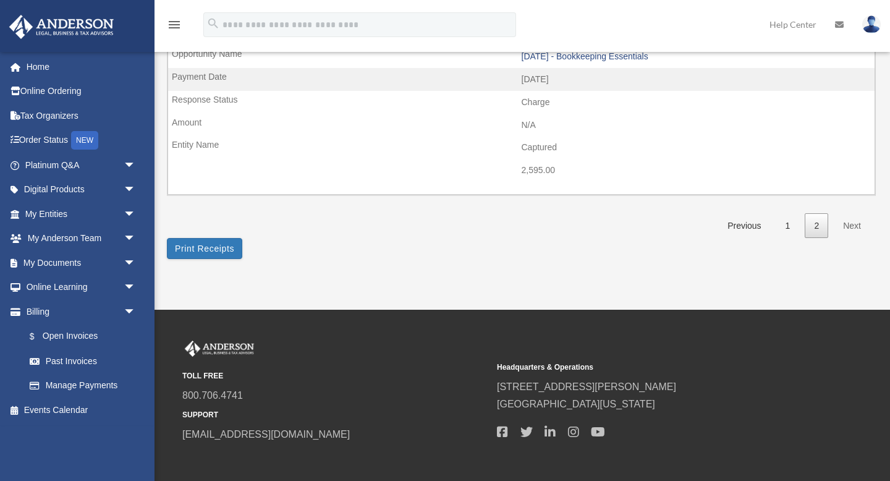
scroll to position [992, 0]
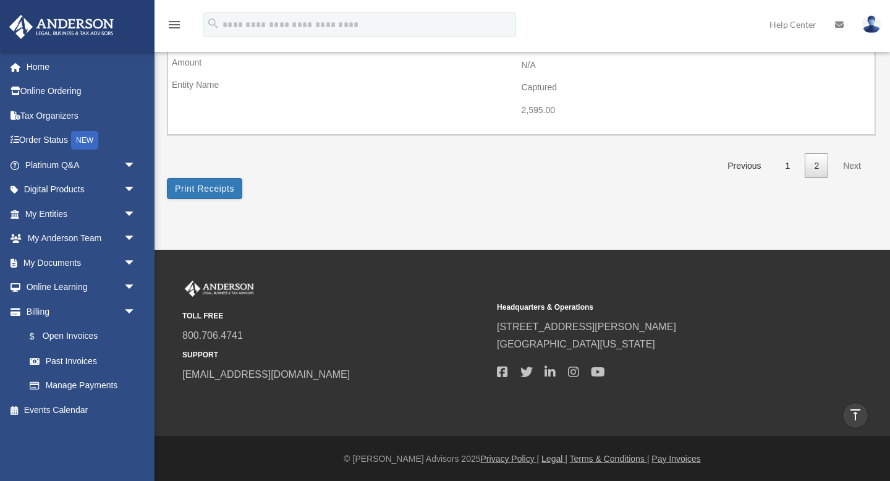
click at [852, 163] on link "Next" at bounding box center [852, 165] width 36 height 25
click at [858, 169] on link "Next" at bounding box center [852, 165] width 36 height 25
click at [132, 165] on span "arrow_drop_down" at bounding box center [136, 165] width 25 height 25
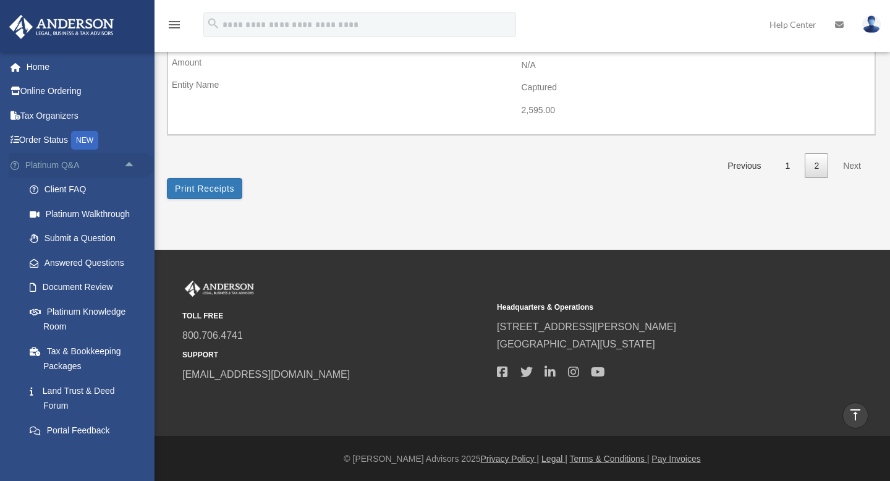
click at [132, 165] on span "arrow_drop_up" at bounding box center [136, 165] width 25 height 25
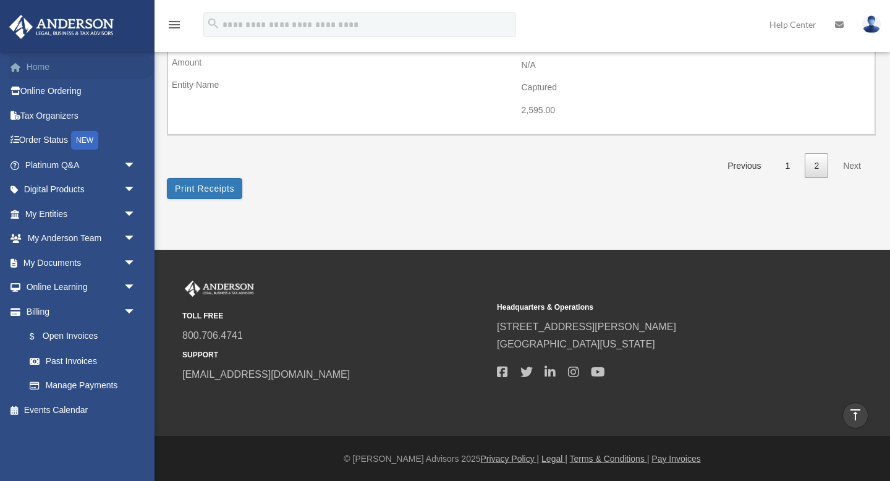
click at [35, 62] on link "Home" at bounding box center [82, 66] width 146 height 25
click at [51, 116] on link "Tax Organizers" at bounding box center [82, 115] width 146 height 25
